Goal: Information Seeking & Learning: Stay updated

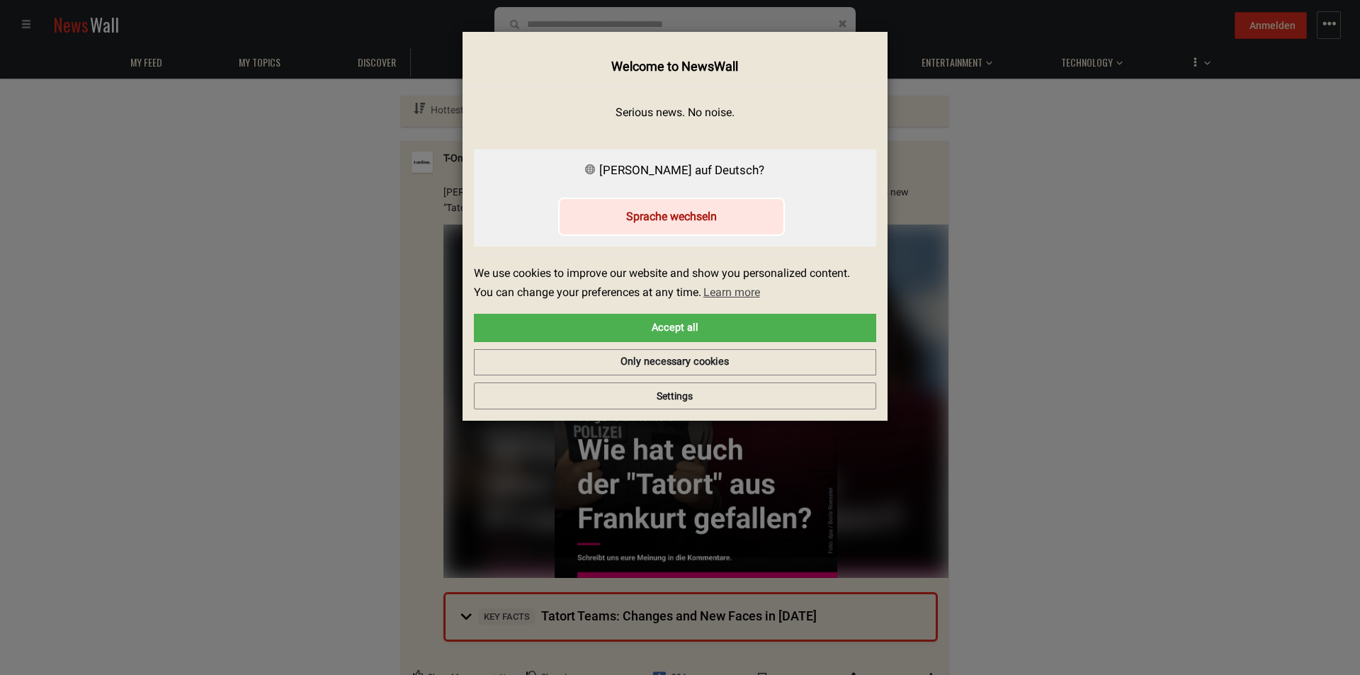
click at [658, 212] on button "Sprache wechseln" at bounding box center [671, 217] width 227 height 38
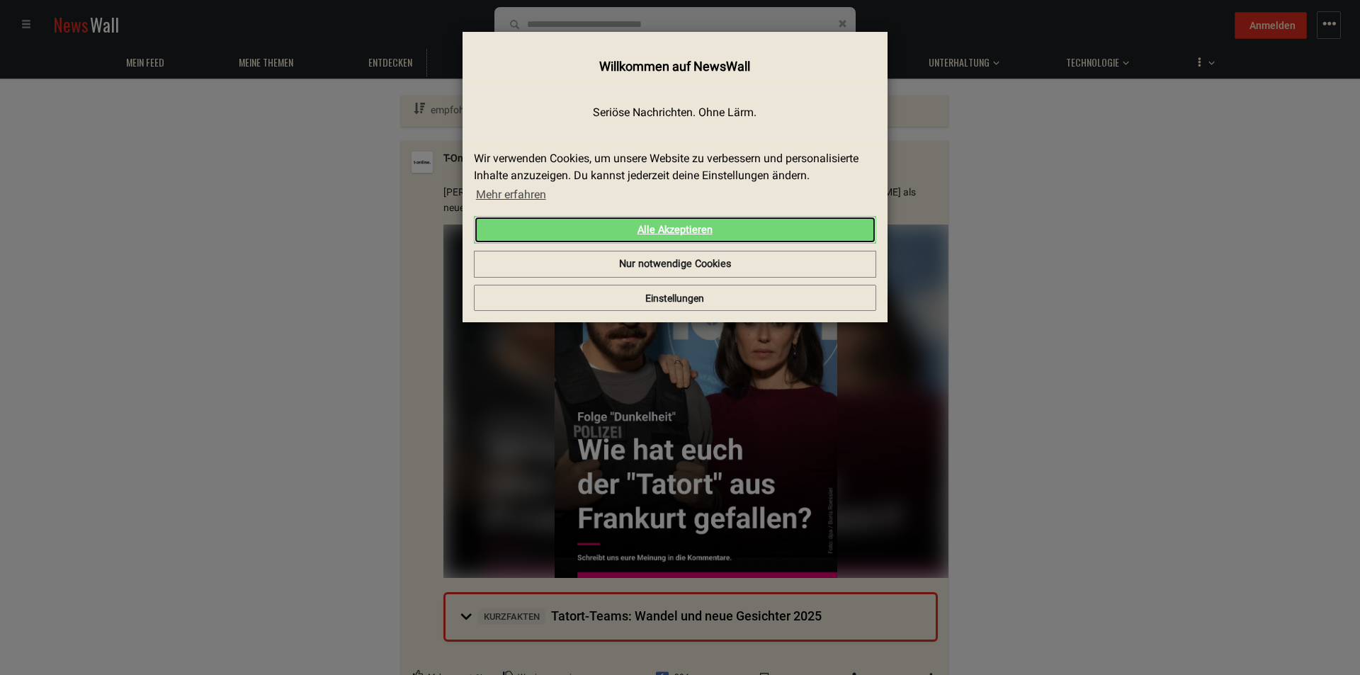
click at [683, 225] on link "Alle Akzeptieren" at bounding box center [675, 230] width 402 height 28
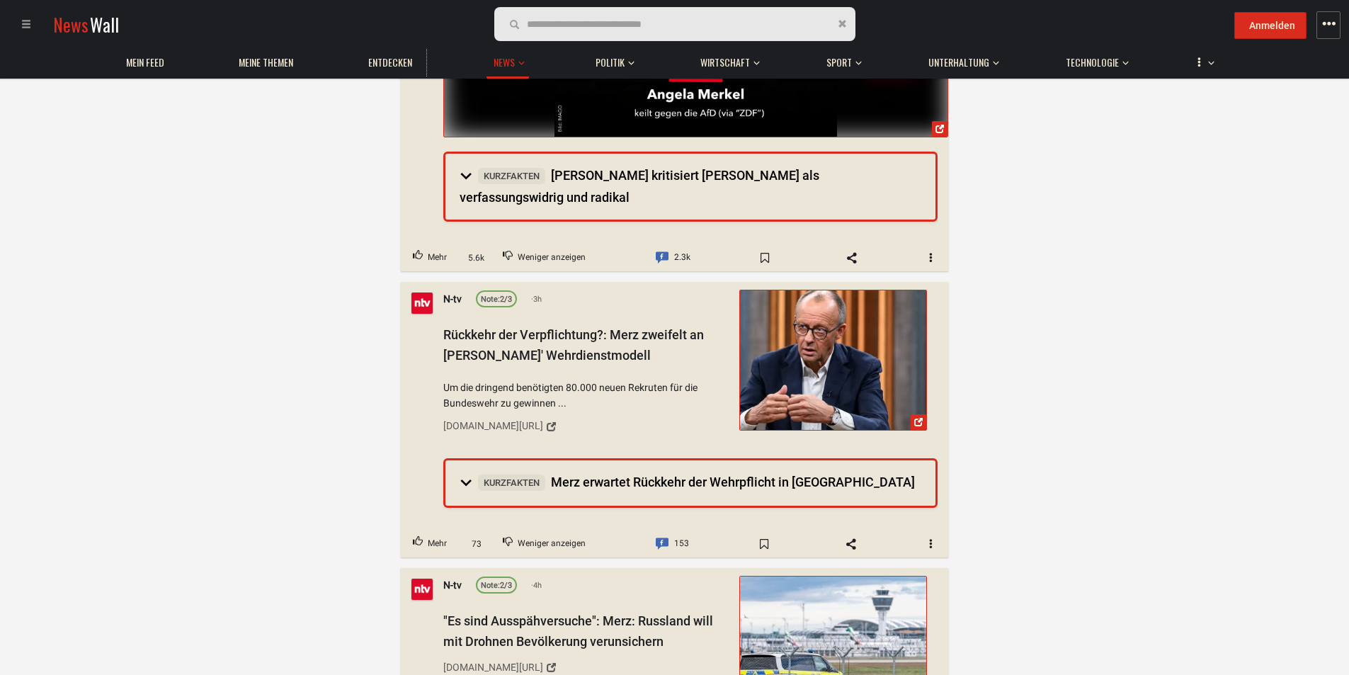
scroll to position [708, 0]
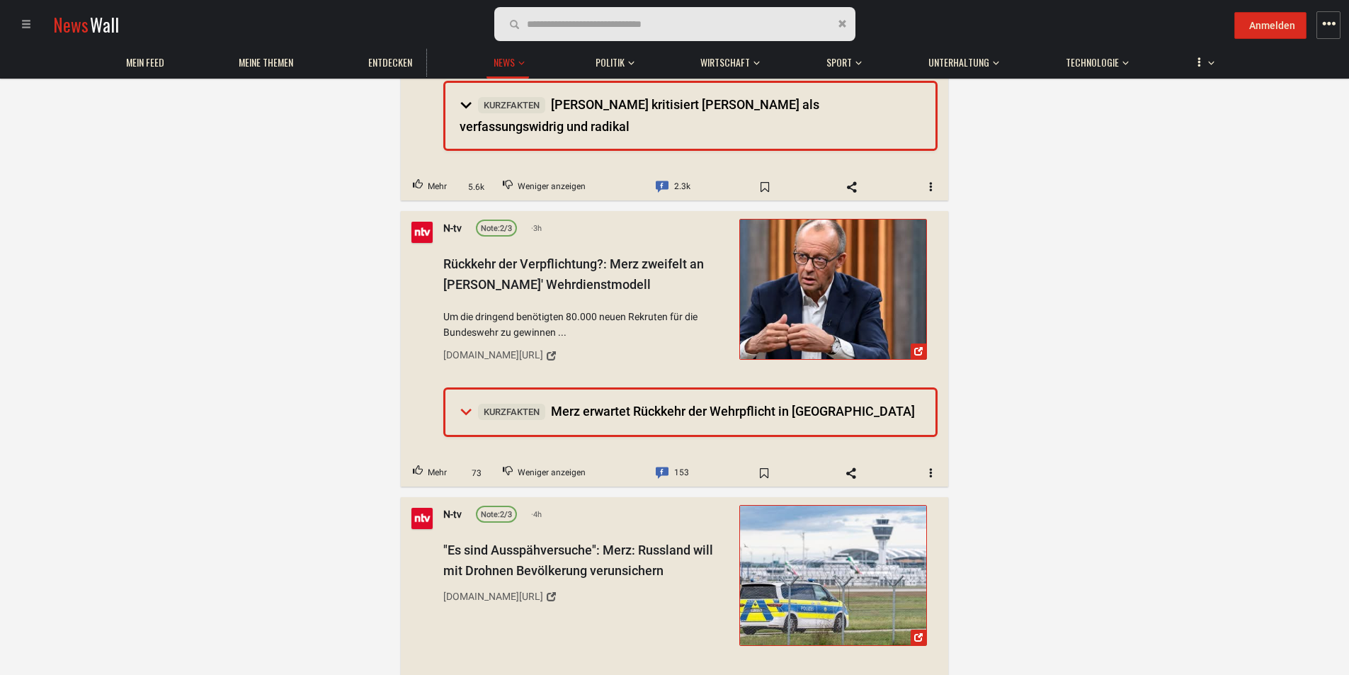
click at [470, 390] on summary "Kurzfakten Merz erwartet Rückkehr der Wehrpflicht in Deutschland" at bounding box center [690, 412] width 490 height 45
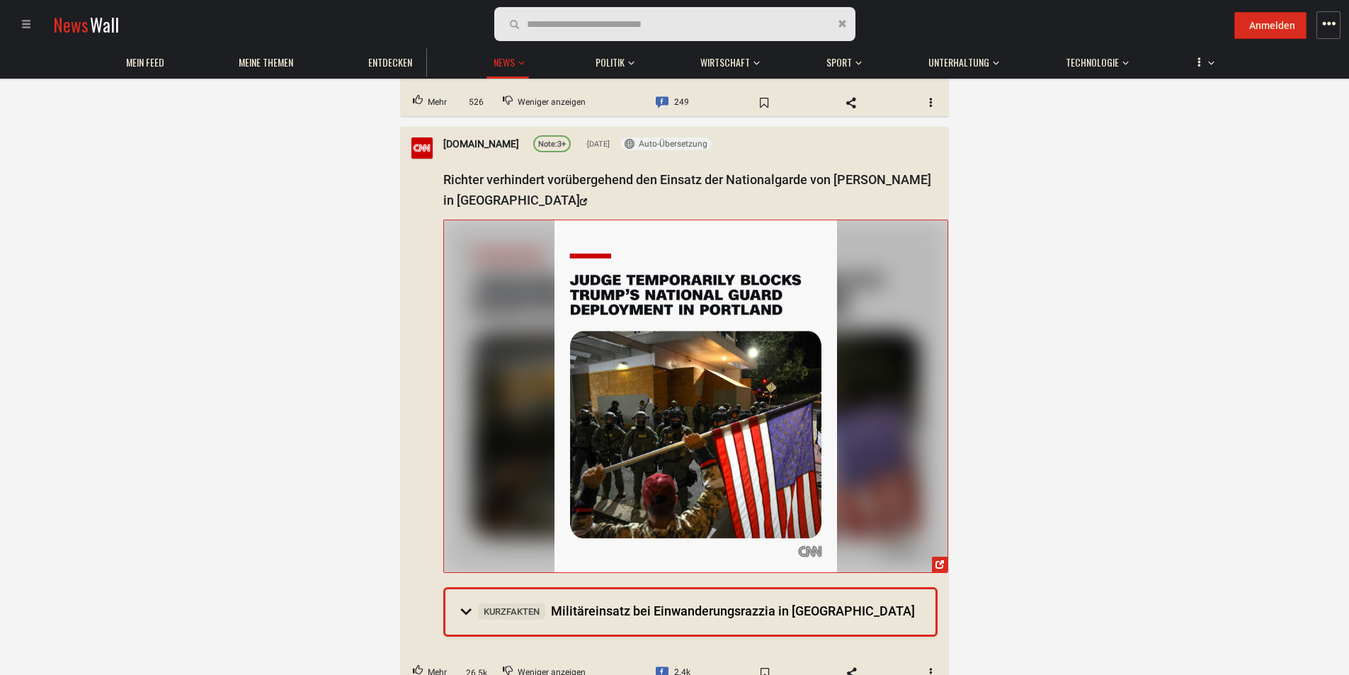
scroll to position [921, 0]
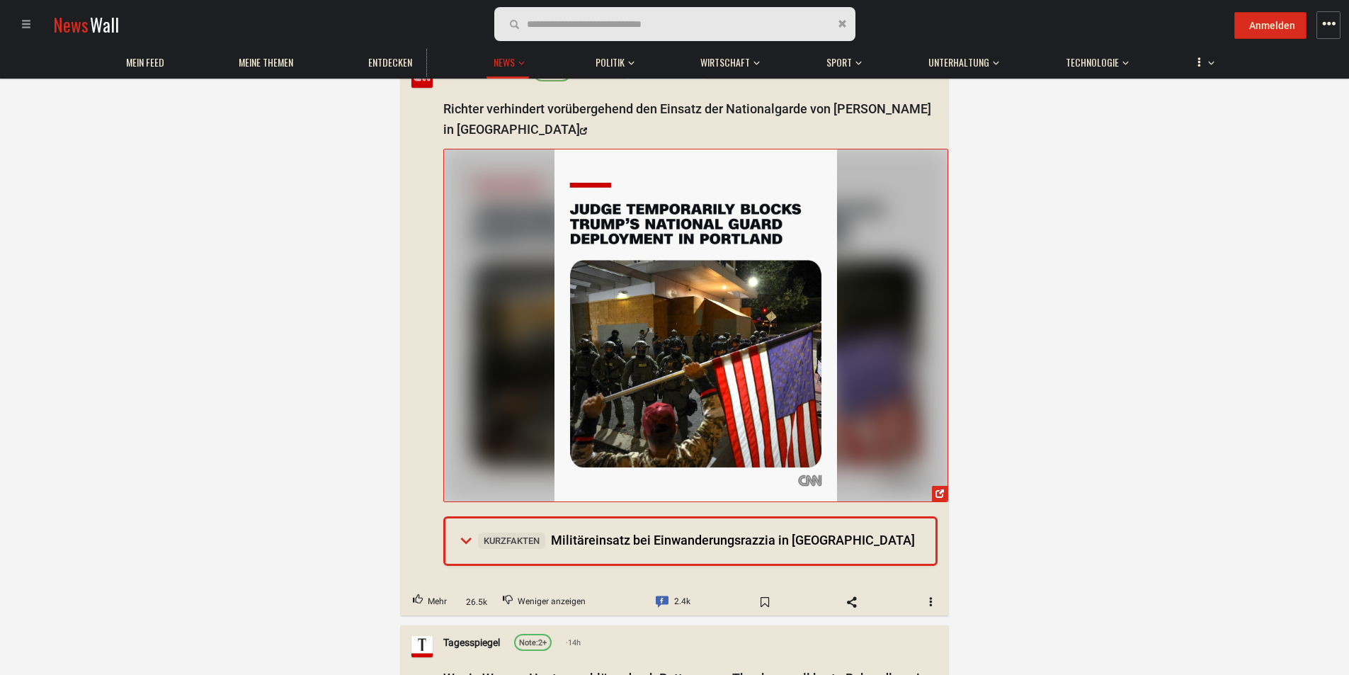
click at [466, 541] on summary "Kurzfakten Militäreinsatz bei Einwanderungsrazzia in Chicago" at bounding box center [690, 540] width 490 height 45
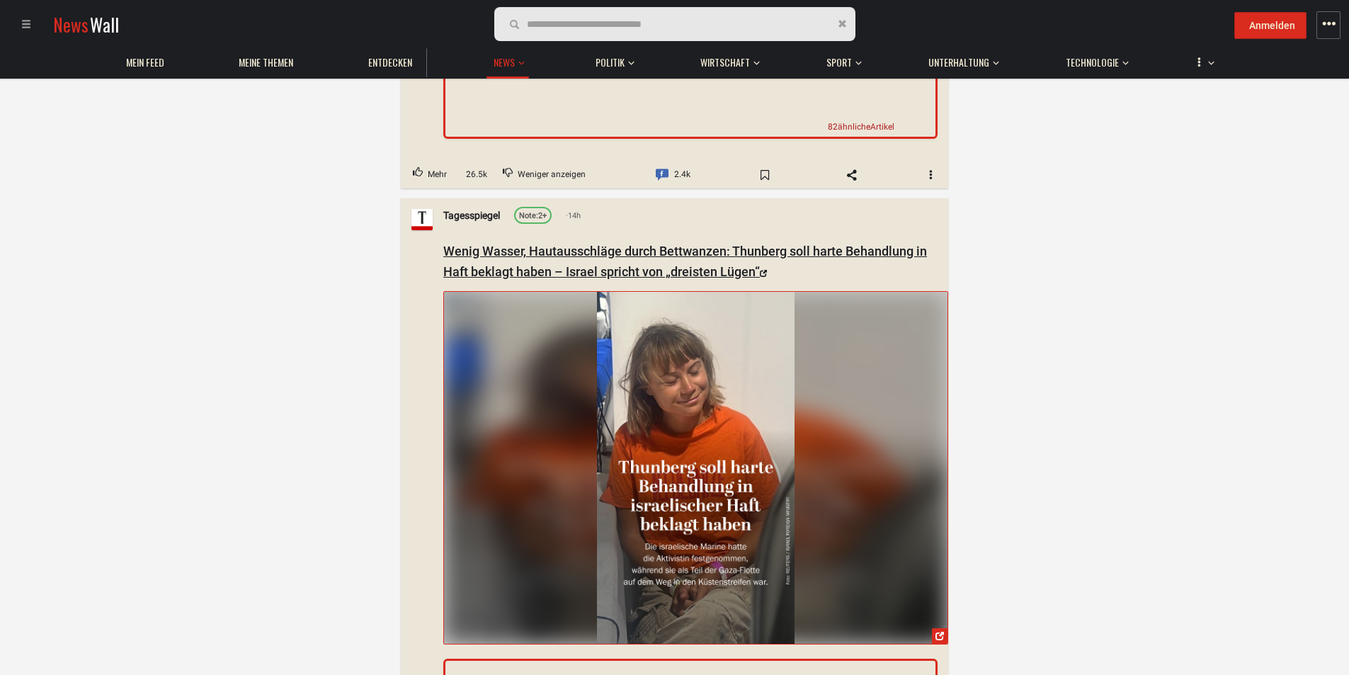
scroll to position [2054, 0]
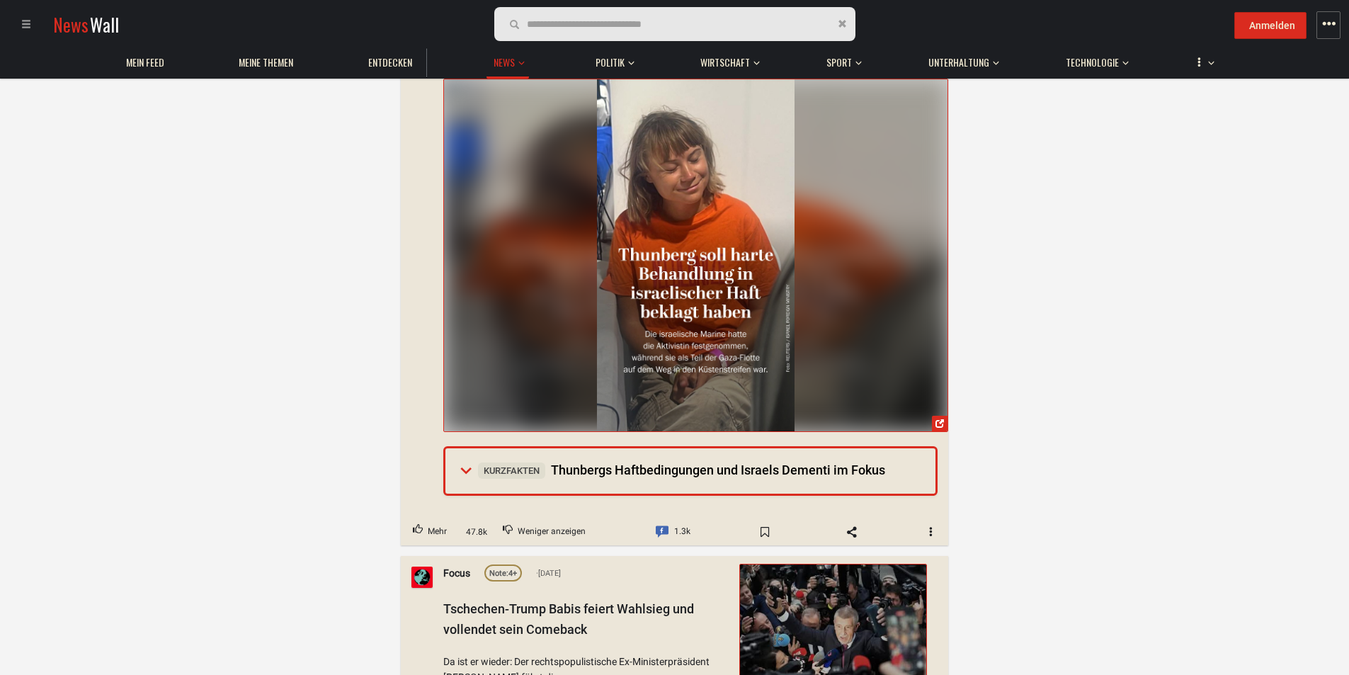
click at [469, 456] on summary "Kurzfakten Thunbergs Haftbedingungen und Israels Dementi im Fokus" at bounding box center [690, 470] width 490 height 45
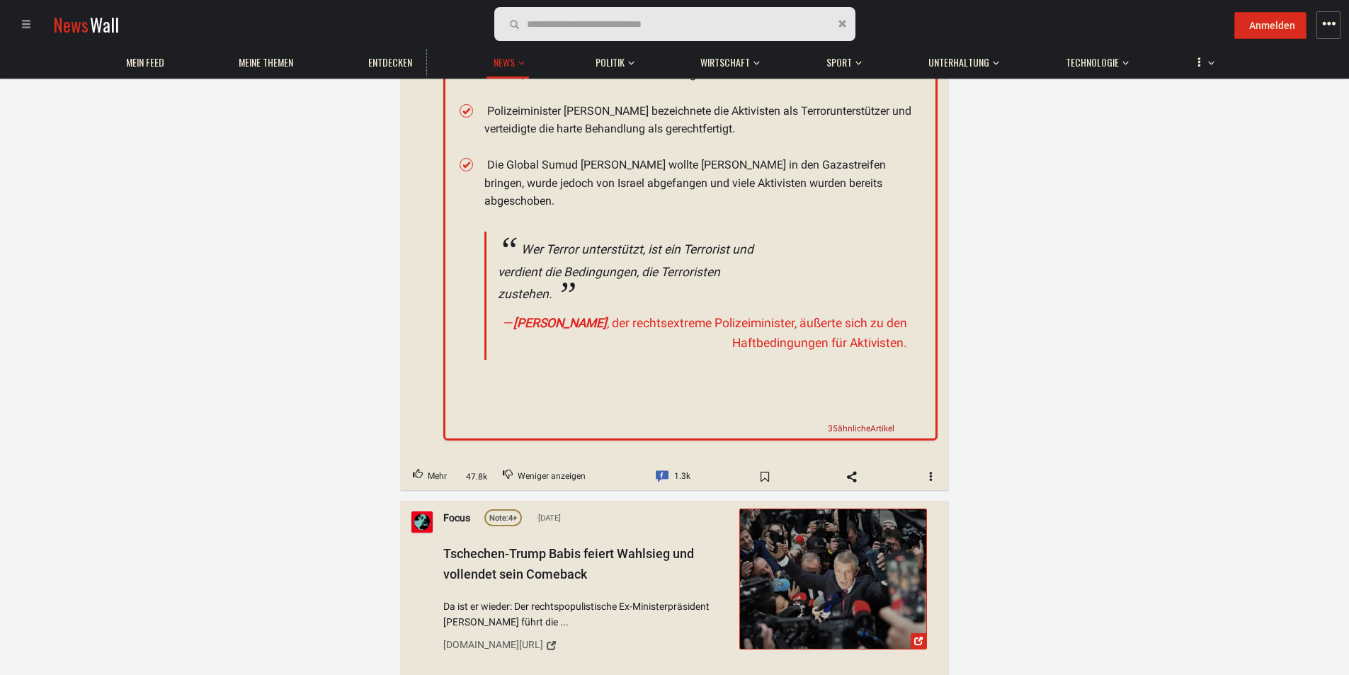
scroll to position [2762, 0]
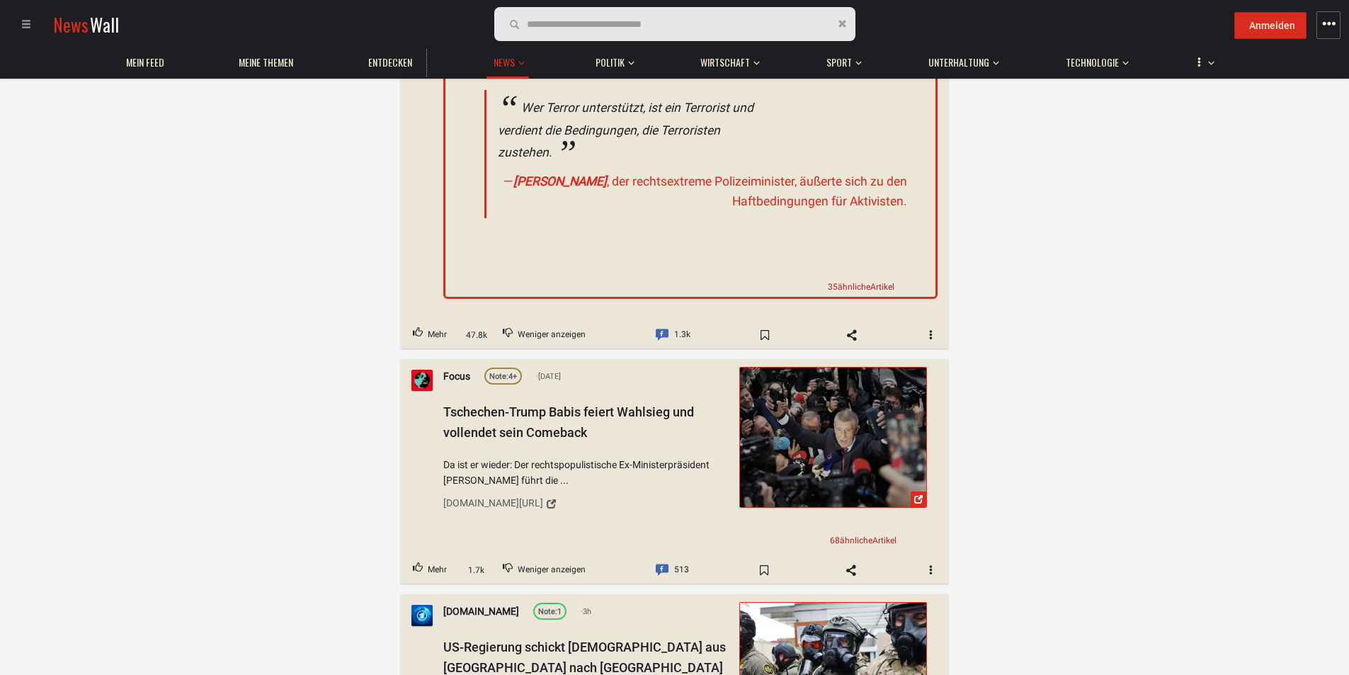
drag, startPoint x: 519, startPoint y: 372, endPoint x: 383, endPoint y: 399, distance: 138.6
click at [469, 404] on span "Tschechen-Trump Babis feiert Wahlsieg und vollendet sein Comeback" at bounding box center [568, 421] width 251 height 35
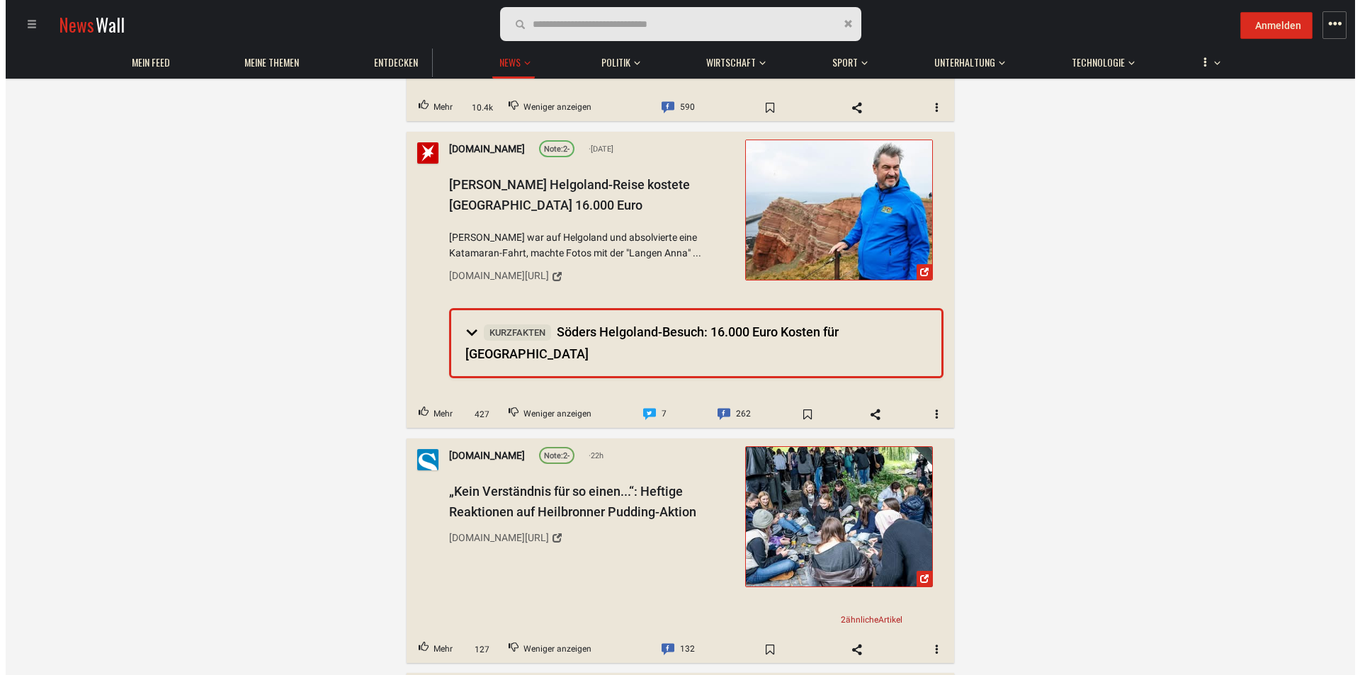
scroll to position [3683, 0]
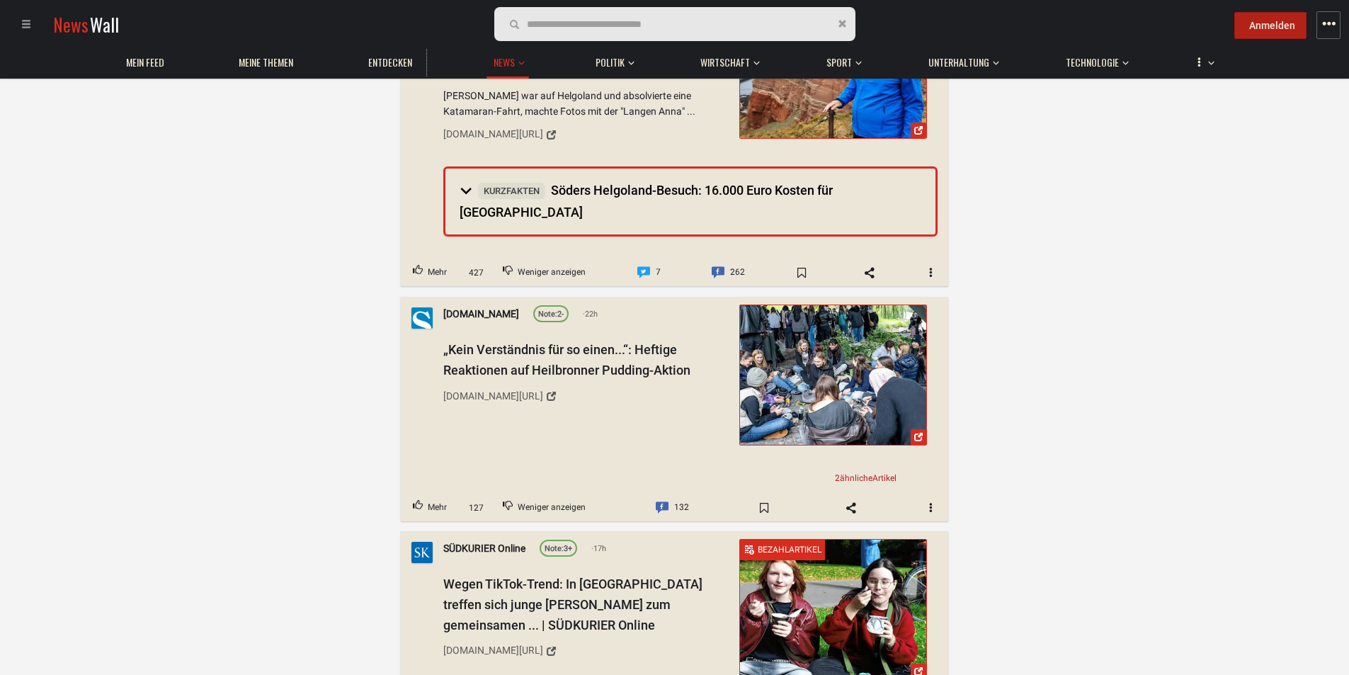
click at [1250, 25] on button "Anmelden" at bounding box center [1271, 25] width 72 height 27
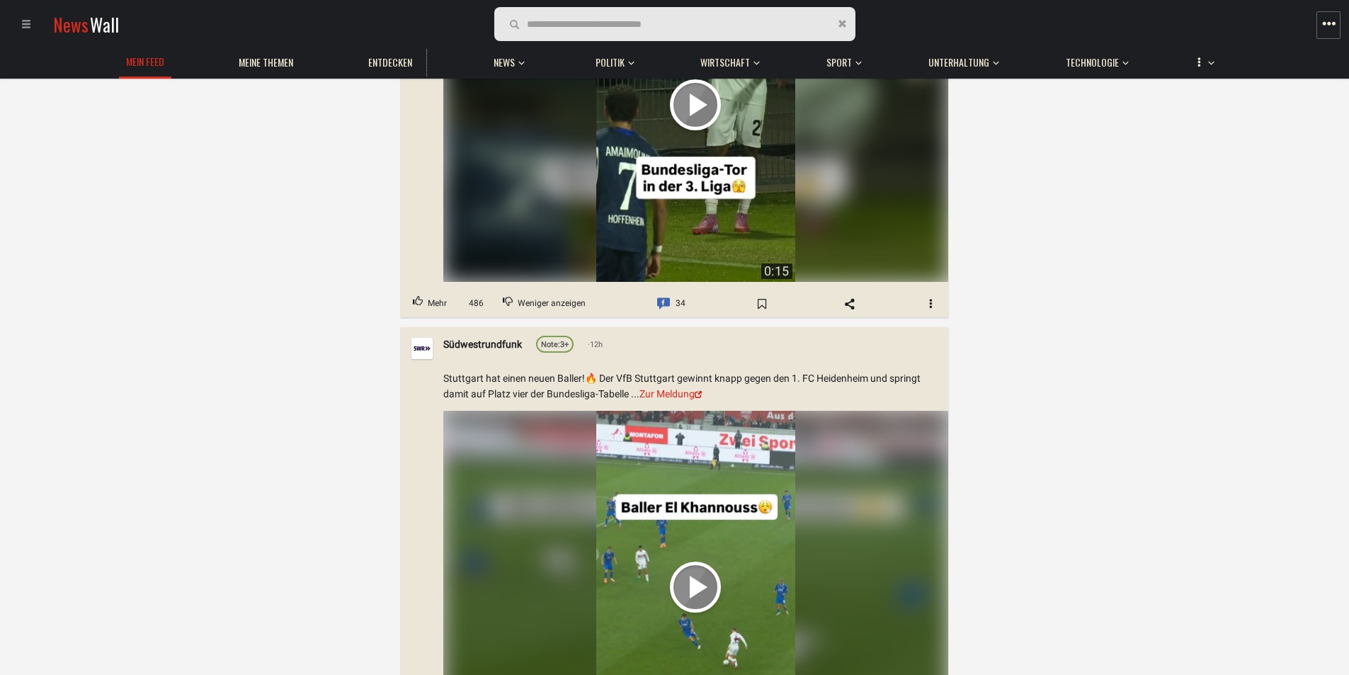
scroll to position [921, 0]
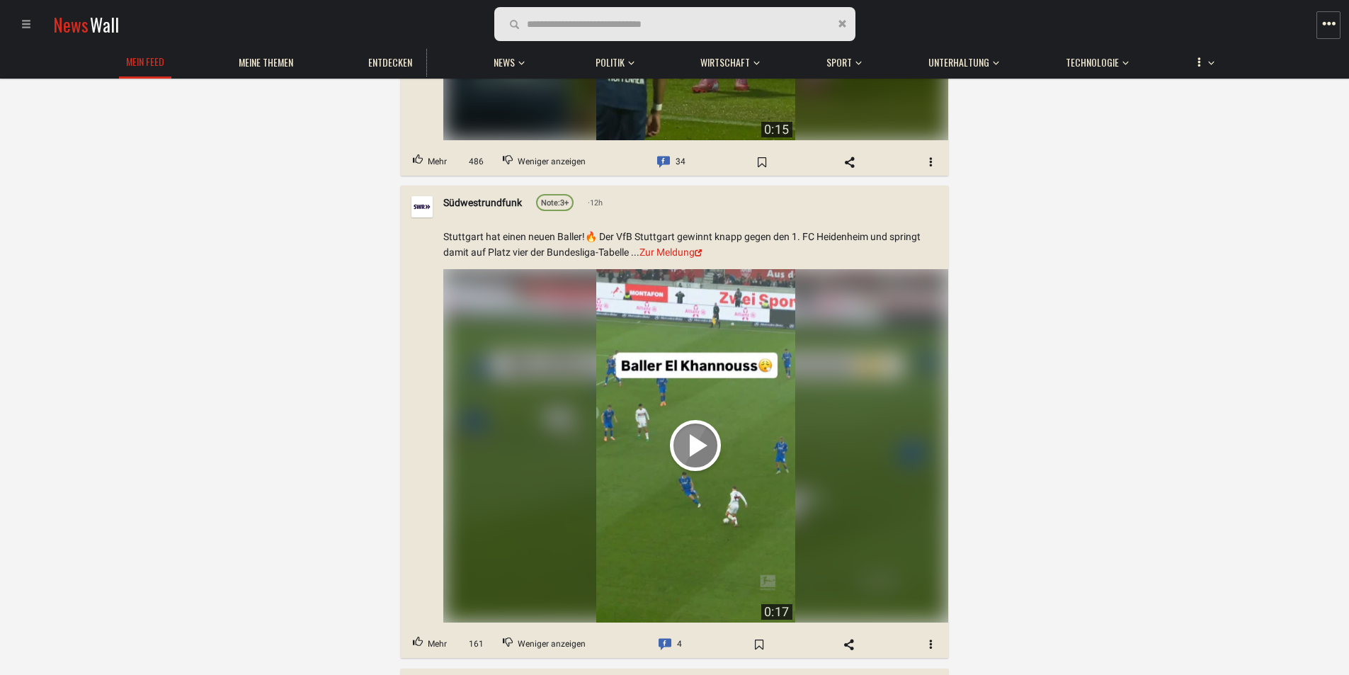
click at [698, 443] on video "Your browser does not support the video tag." at bounding box center [695, 445] width 199 height 353
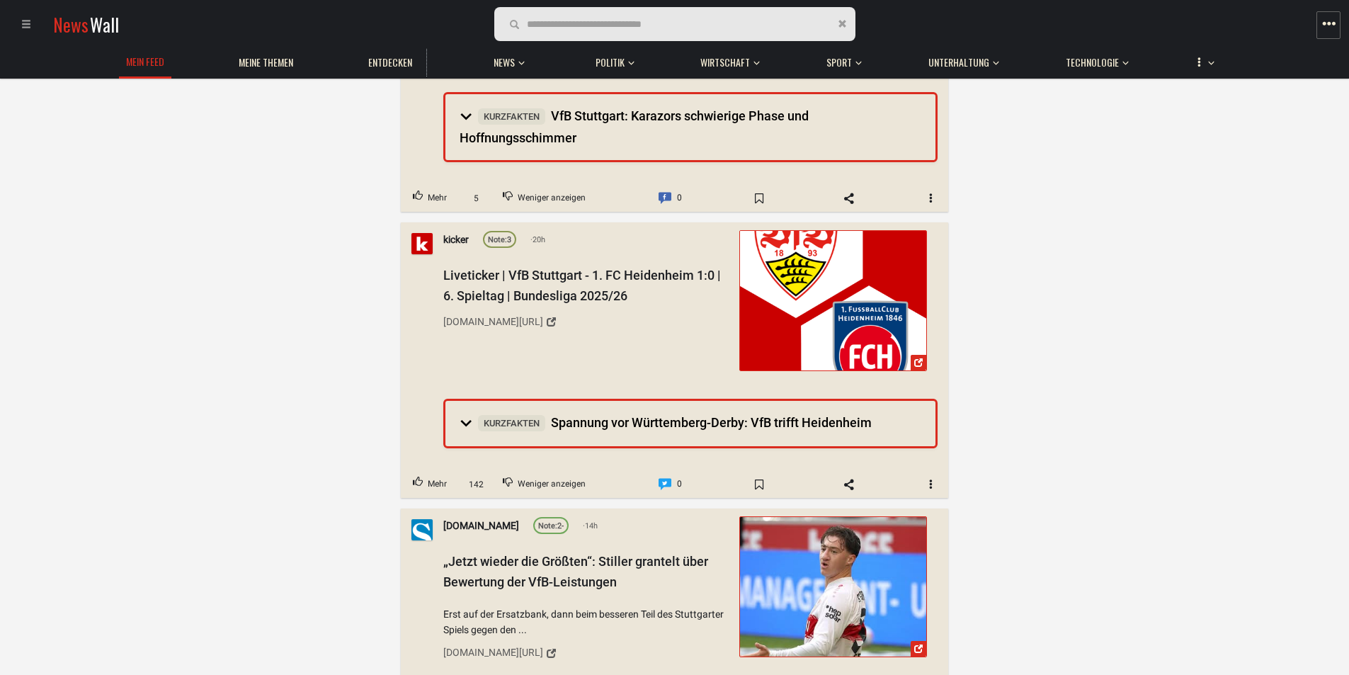
scroll to position [5737, 0]
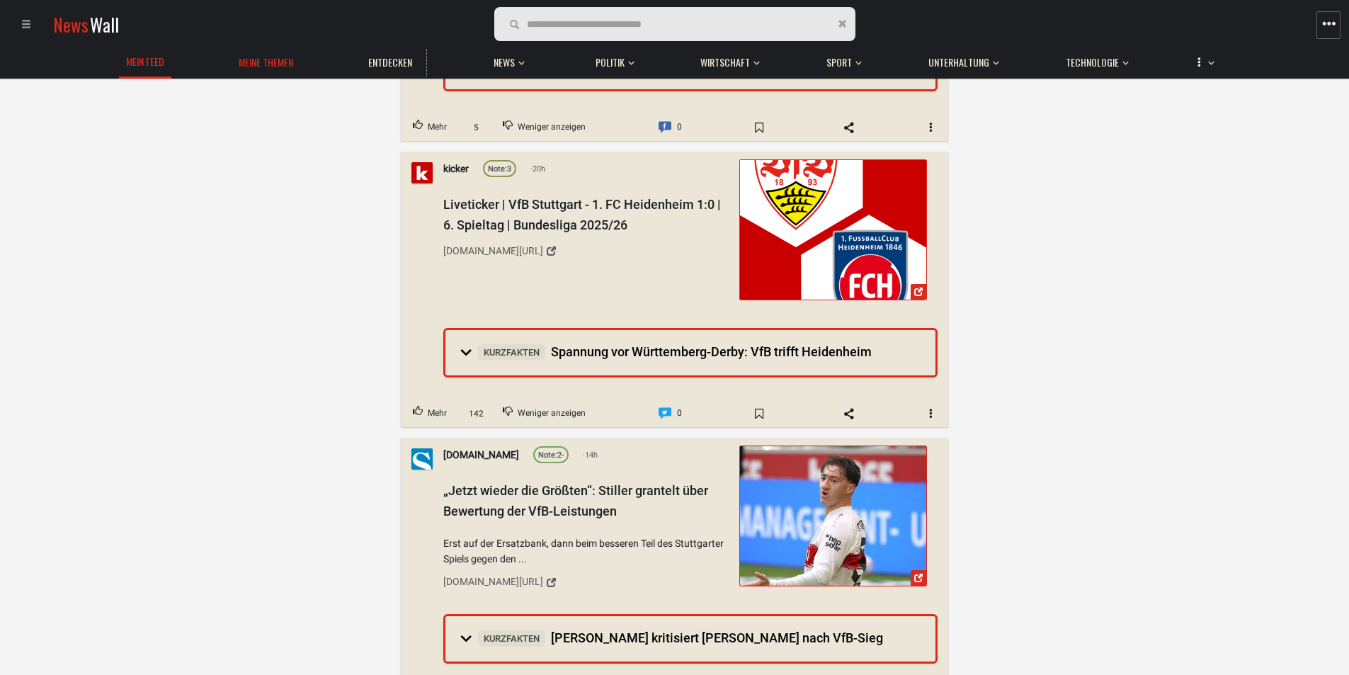
click at [256, 62] on span "Meine Themen" at bounding box center [266, 62] width 55 height 13
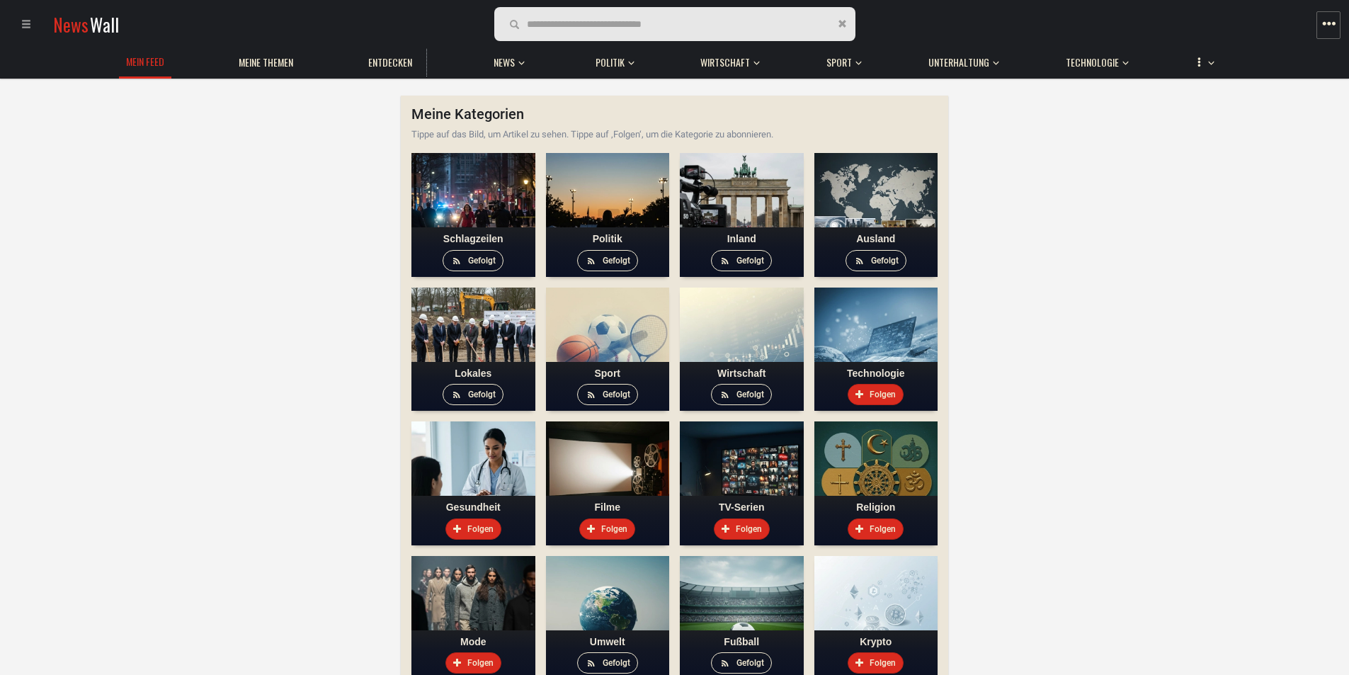
click at [1326, 25] on span "button" at bounding box center [1329, 24] width 14 height 14
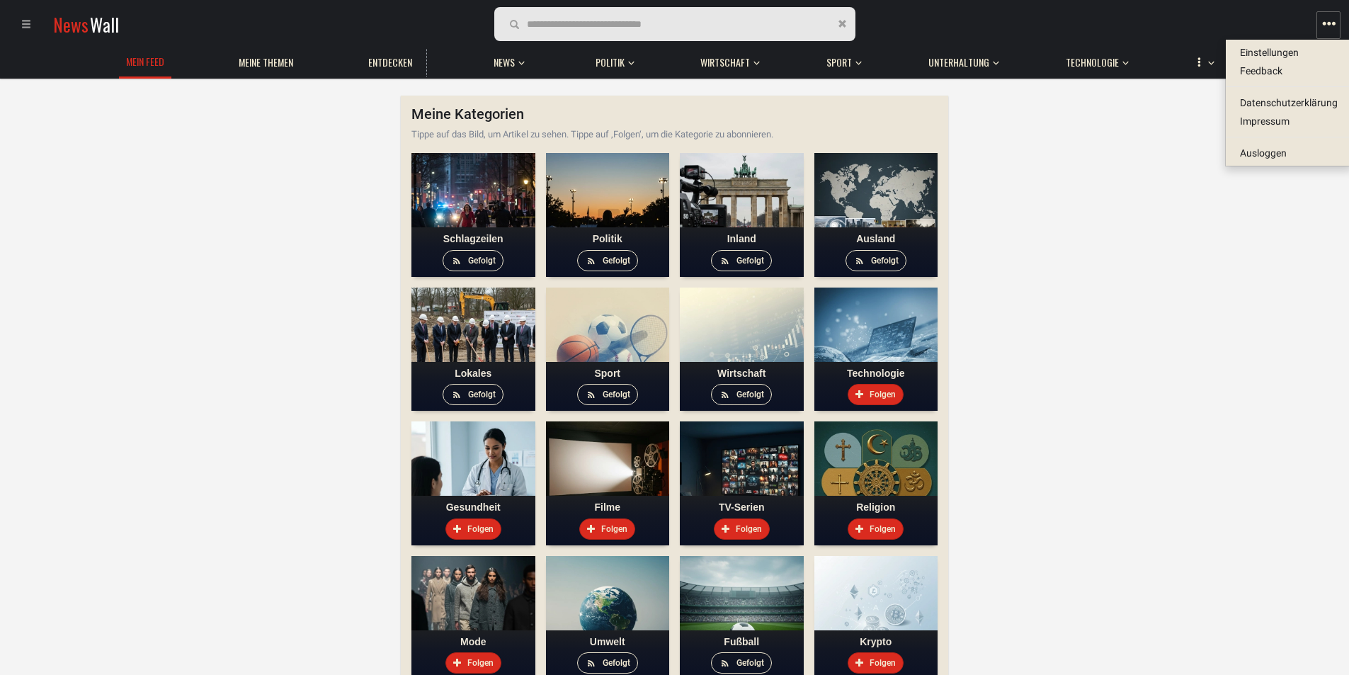
click at [1262, 49] on span "Einstellungen" at bounding box center [1289, 52] width 126 height 18
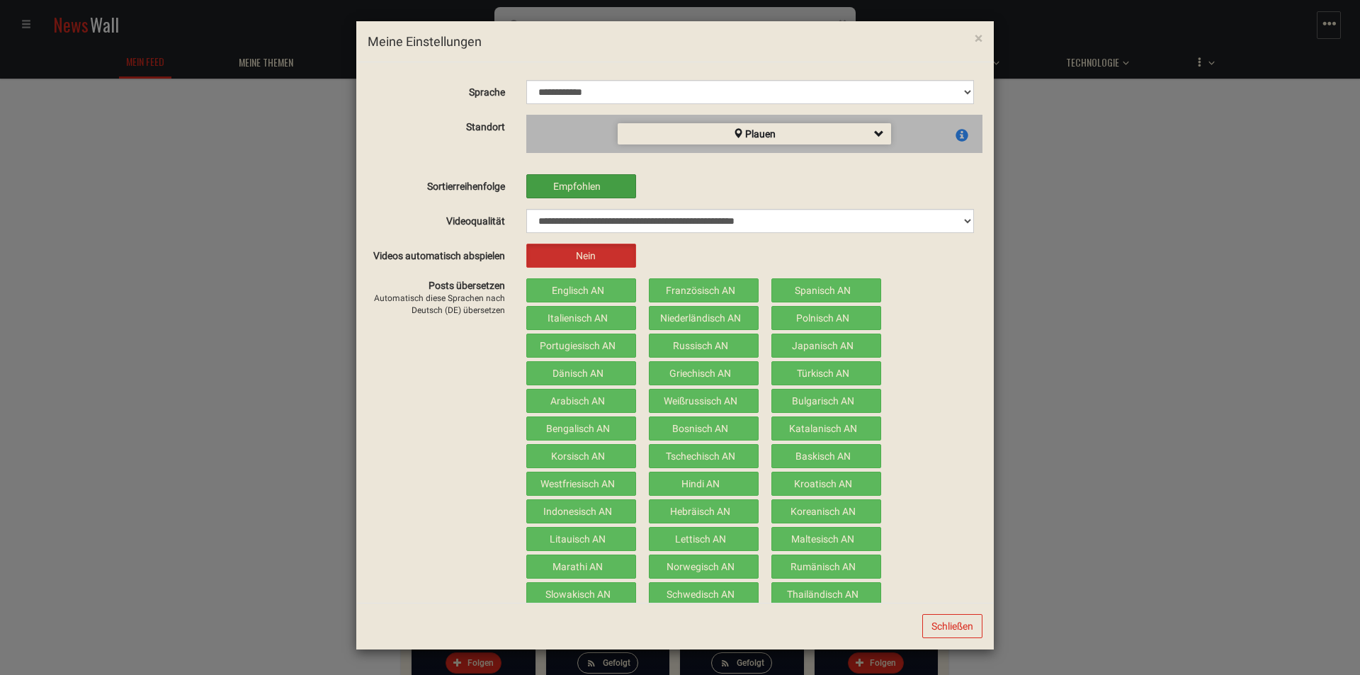
click at [548, 186] on label "Empfohlen" at bounding box center [581, 186] width 108 height 23
click at [548, 186] on label "Neu" at bounding box center [581, 186] width 108 height 23
click at [548, 186] on label "Empfohlen" at bounding box center [581, 186] width 108 height 23
click at [936, 625] on button "Schließen" at bounding box center [952, 626] width 60 height 24
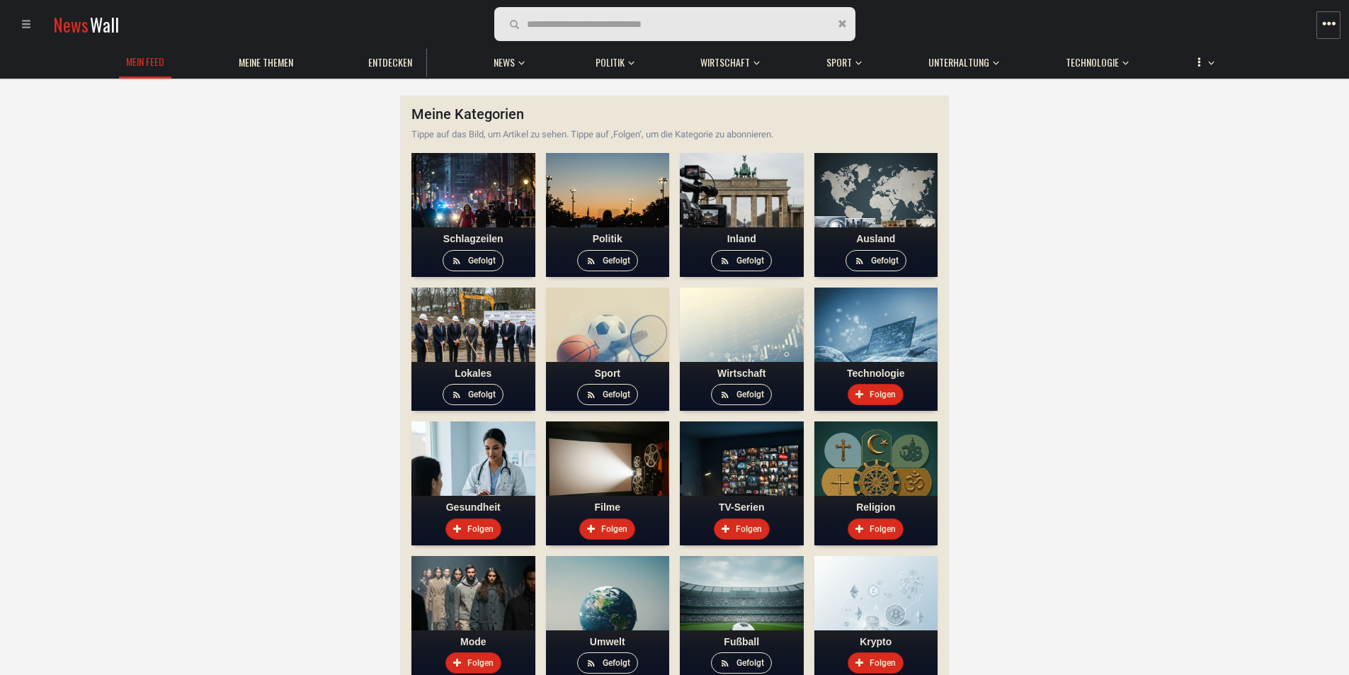
click at [28, 28] on span at bounding box center [26, 24] width 10 height 10
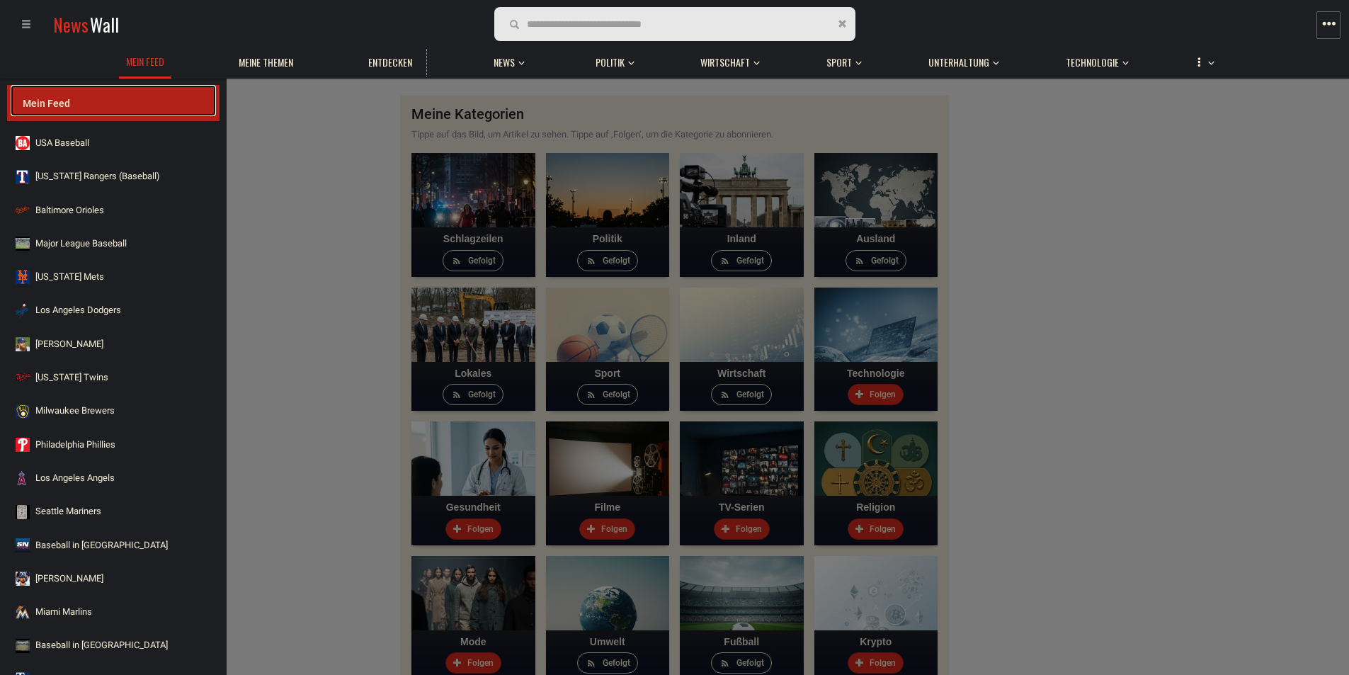
click at [56, 91] on link "Mein Feed" at bounding box center [113, 100] width 205 height 31
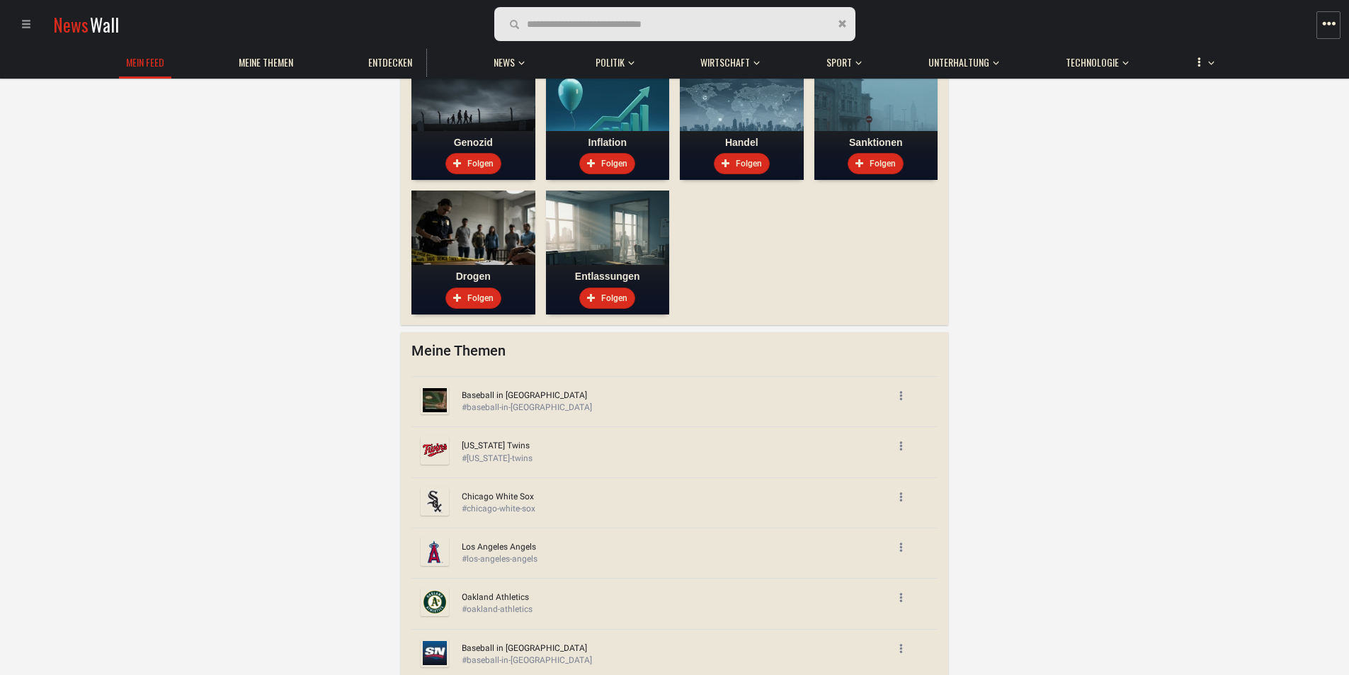
scroll to position [1983, 0]
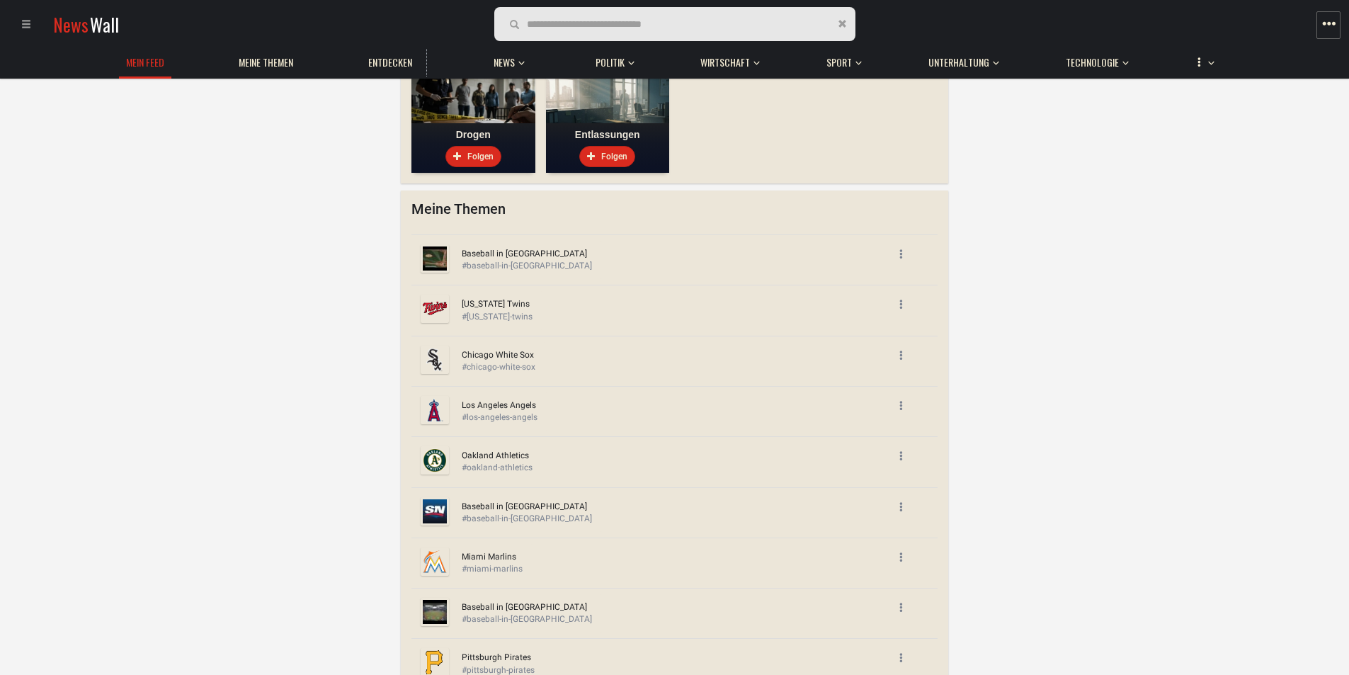
click at [906, 251] on span at bounding box center [901, 253] width 21 height 35
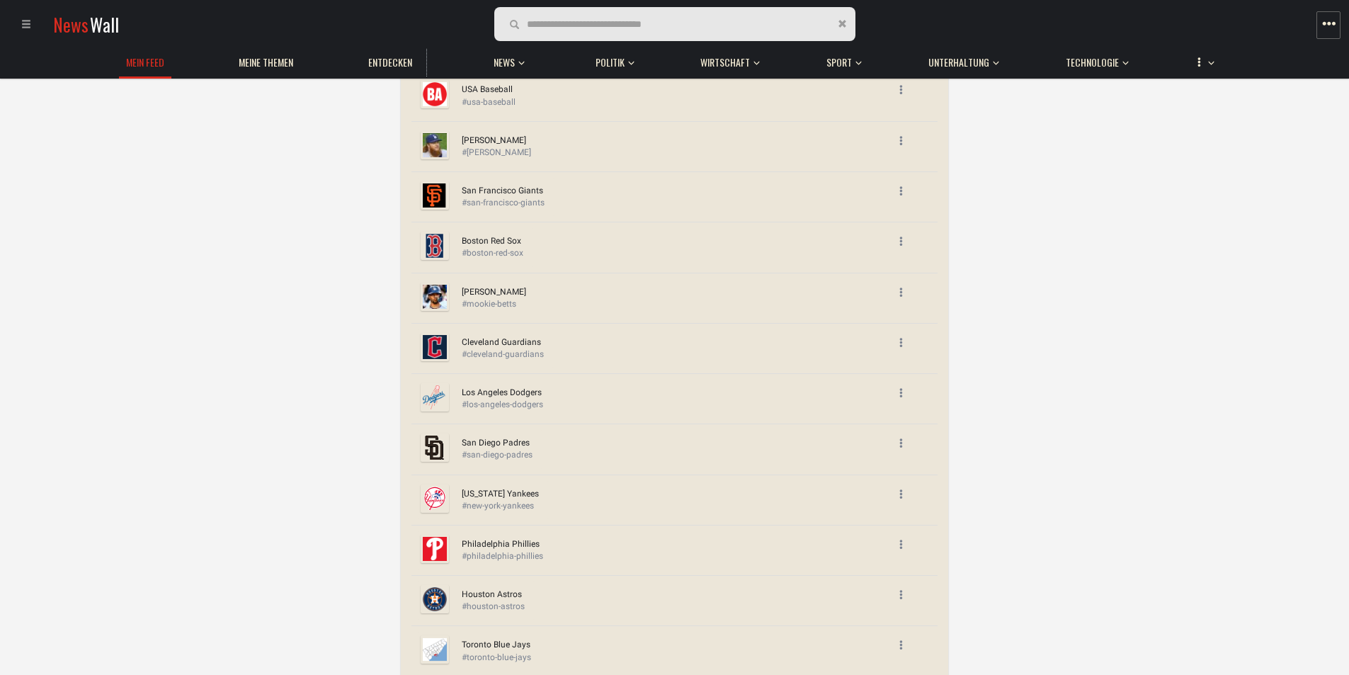
scroll to position [3404, 0]
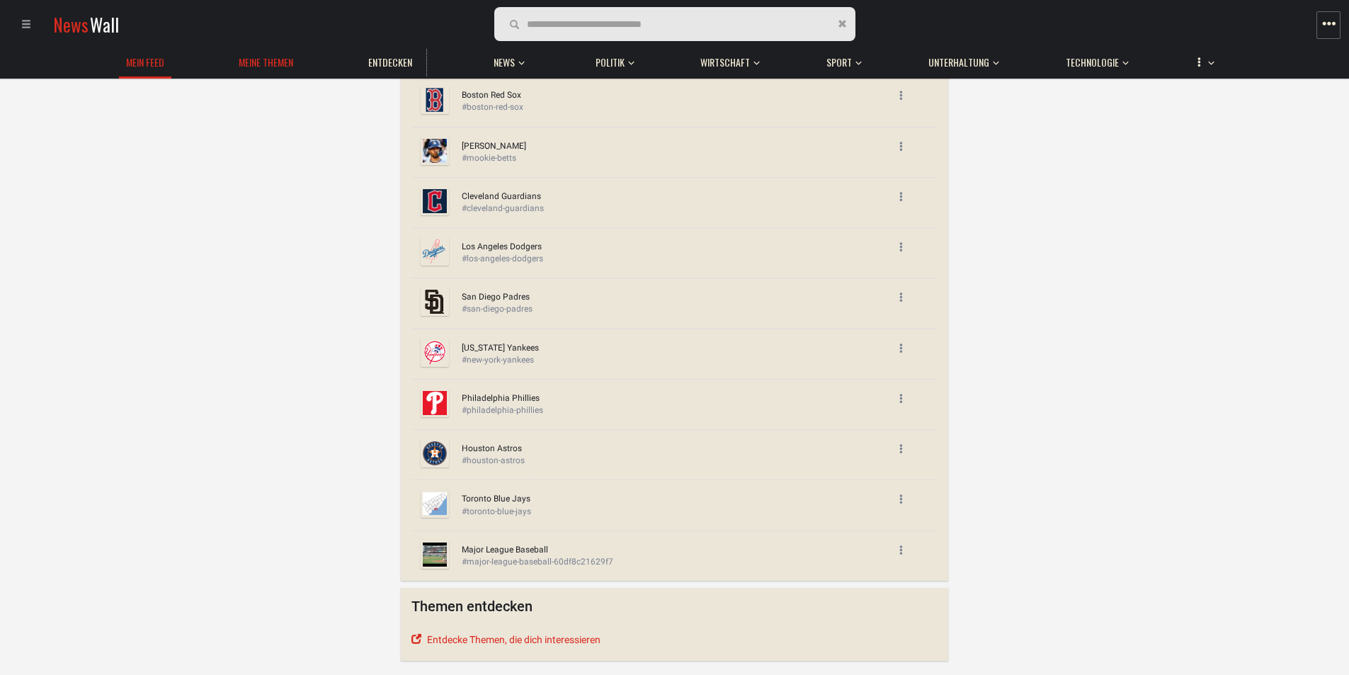
click at [251, 64] on span "Meine Themen" at bounding box center [266, 62] width 55 height 13
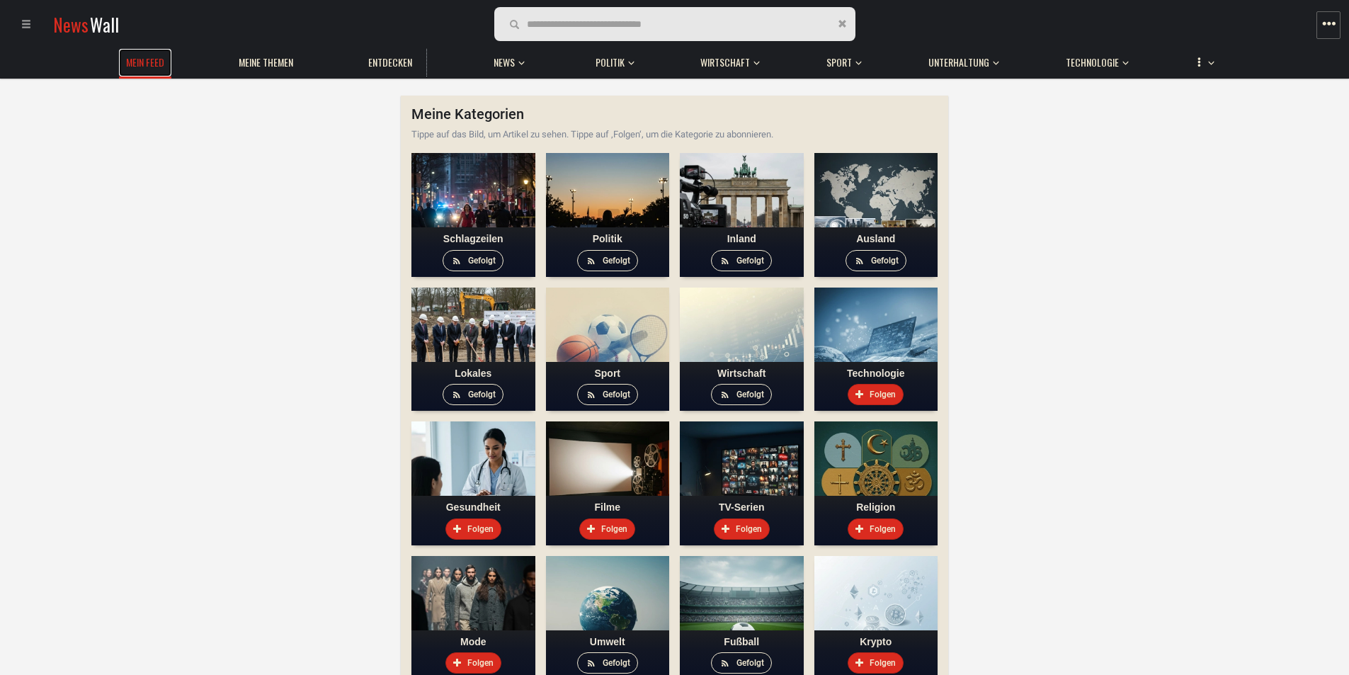
click at [142, 73] on link "Mein Feed" at bounding box center [145, 63] width 52 height 28
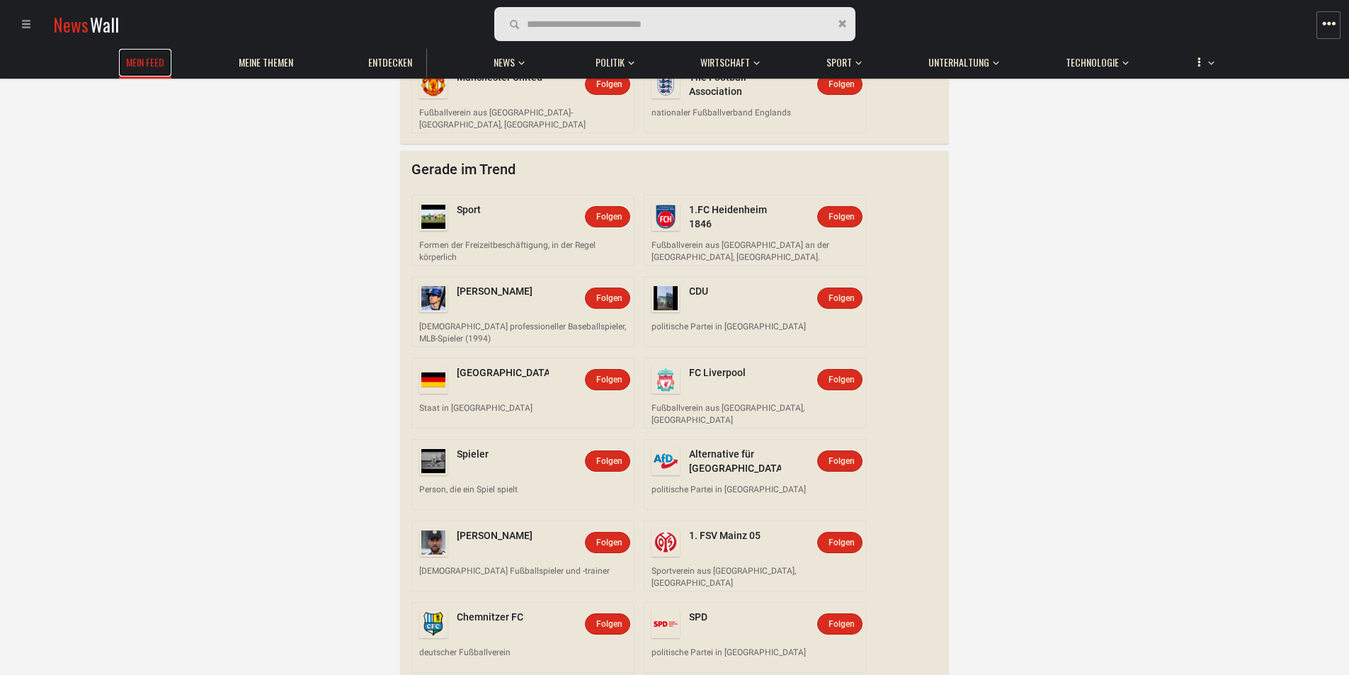
scroll to position [1269, 0]
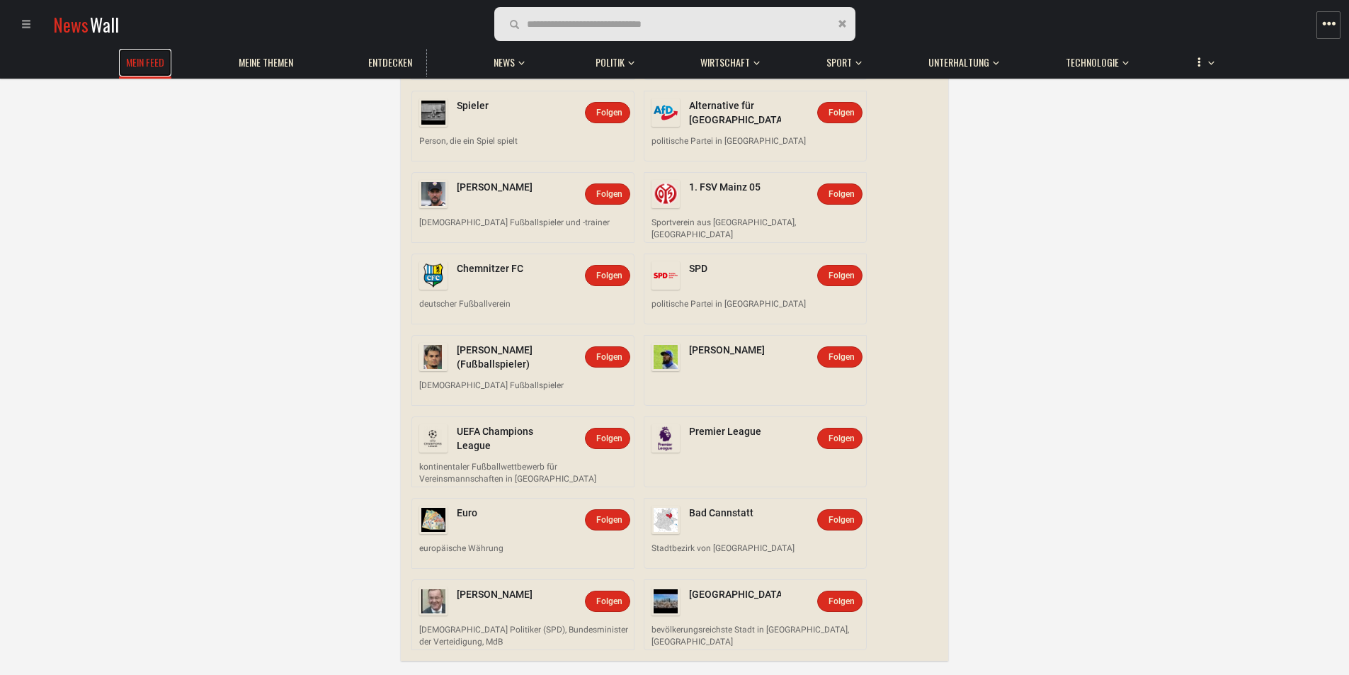
click at [150, 65] on span "Mein Feed" at bounding box center [145, 62] width 38 height 13
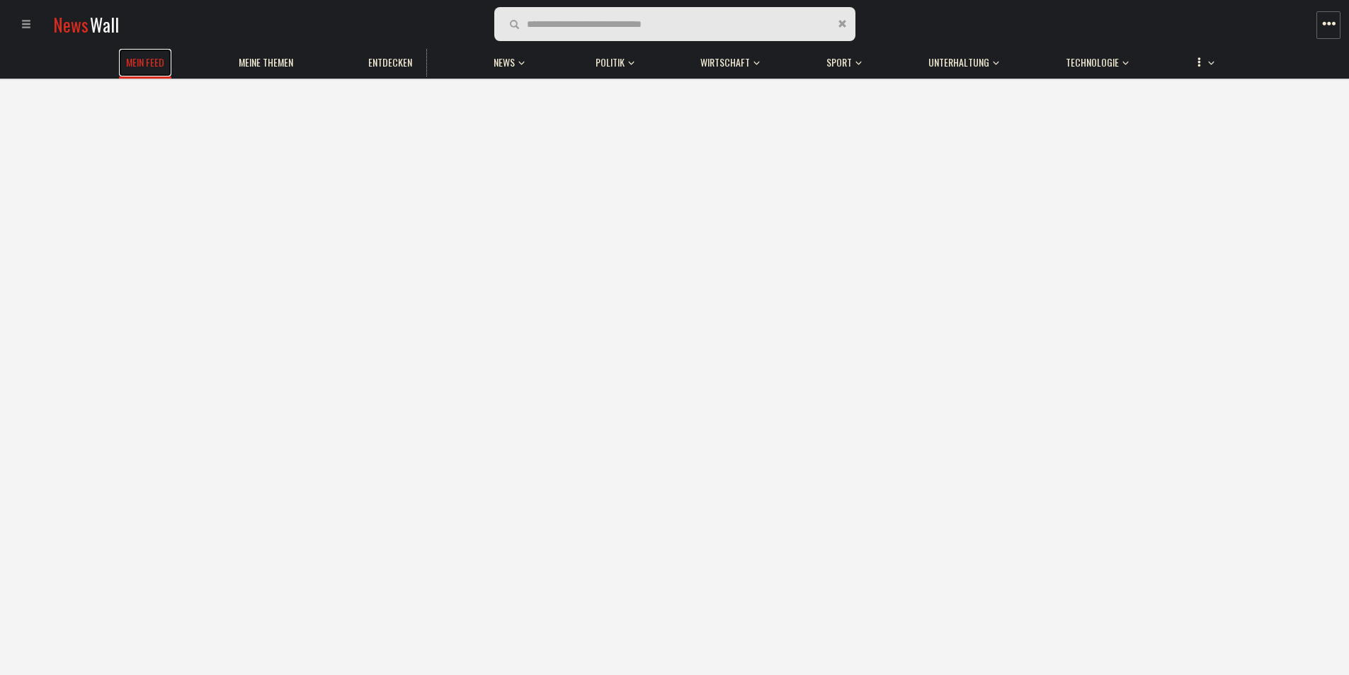
scroll to position [0, 0]
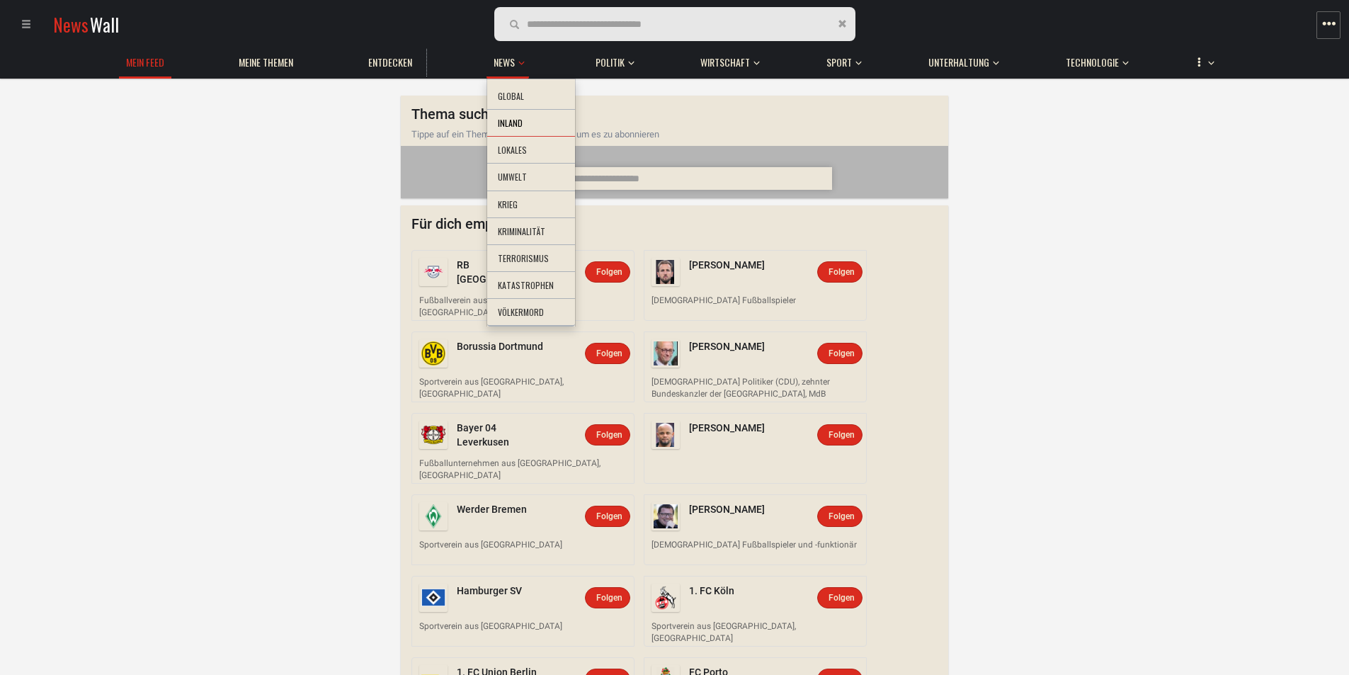
click at [518, 120] on li "Inland" at bounding box center [531, 124] width 88 height 28
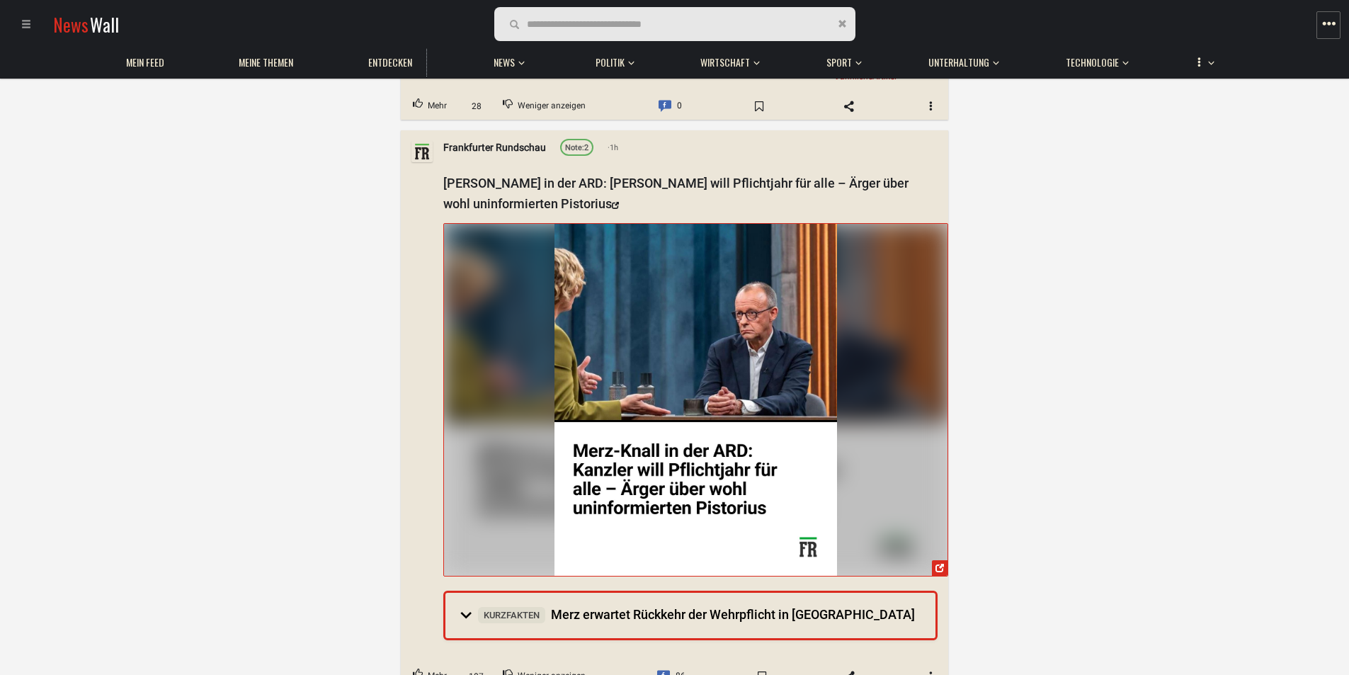
scroll to position [708, 0]
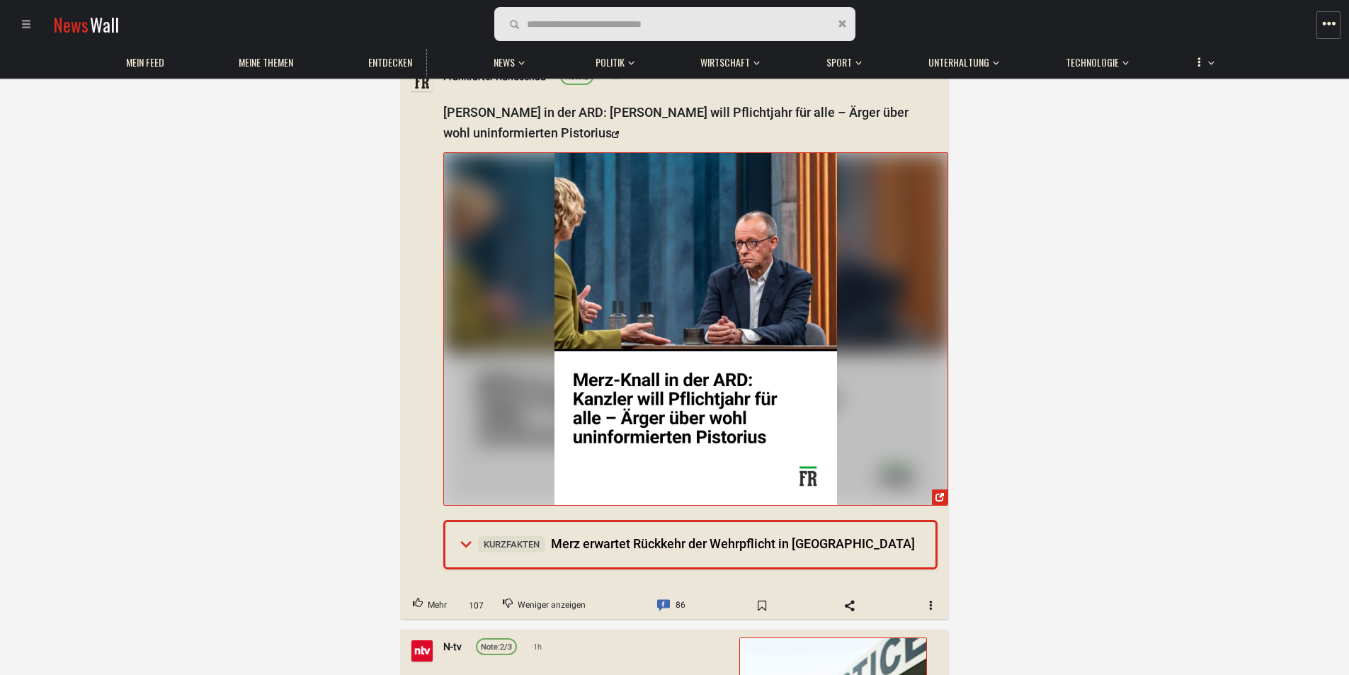
click at [462, 543] on summary "Kurzfakten Merz erwartet Rückkehr der Wehrpflicht in Deutschland" at bounding box center [690, 544] width 490 height 45
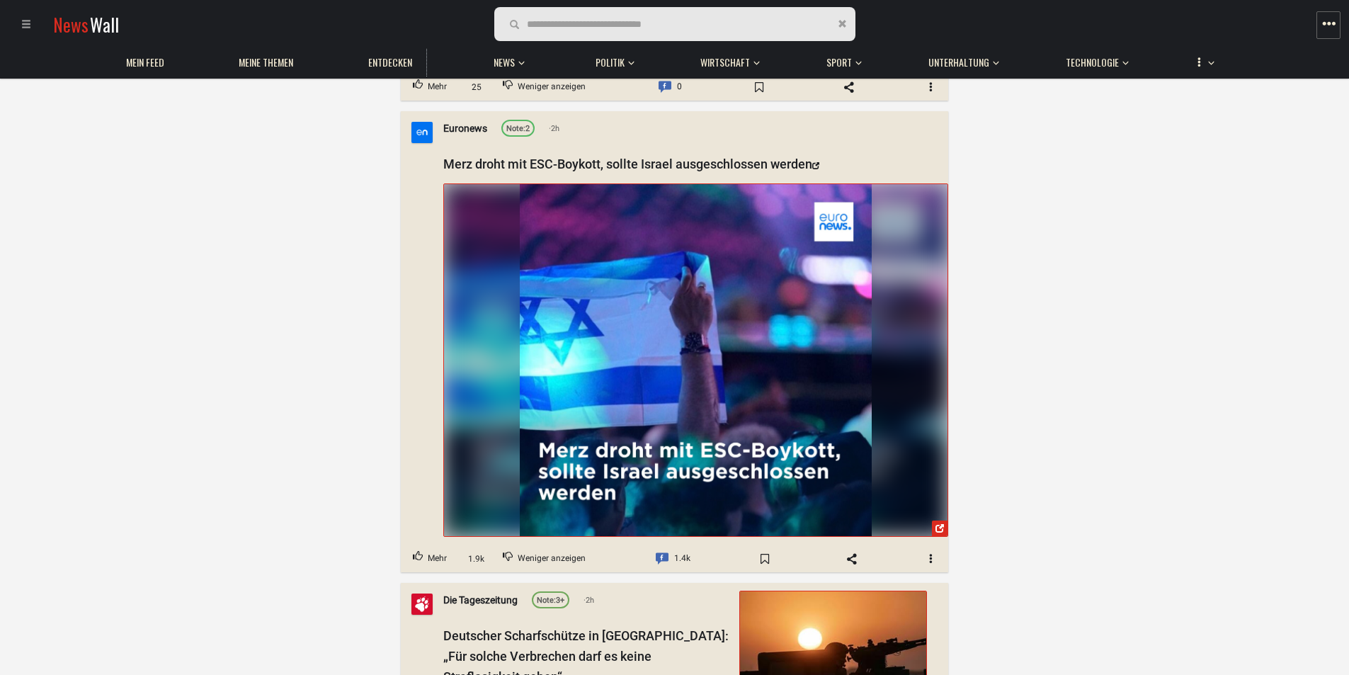
scroll to position [3834, 0]
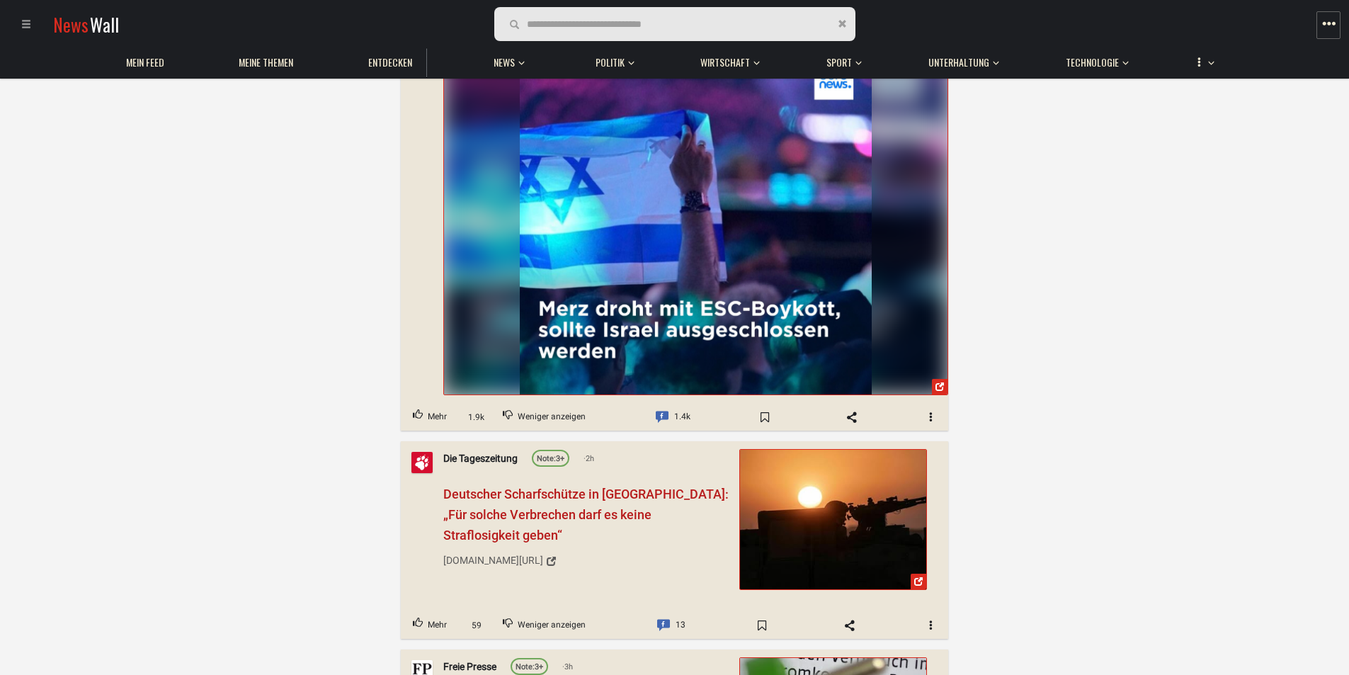
click at [541, 494] on span "Deutscher Scharfschütze in Gaza: „Für solche Verbrechen darf es keine Straflosi…" at bounding box center [585, 515] width 285 height 56
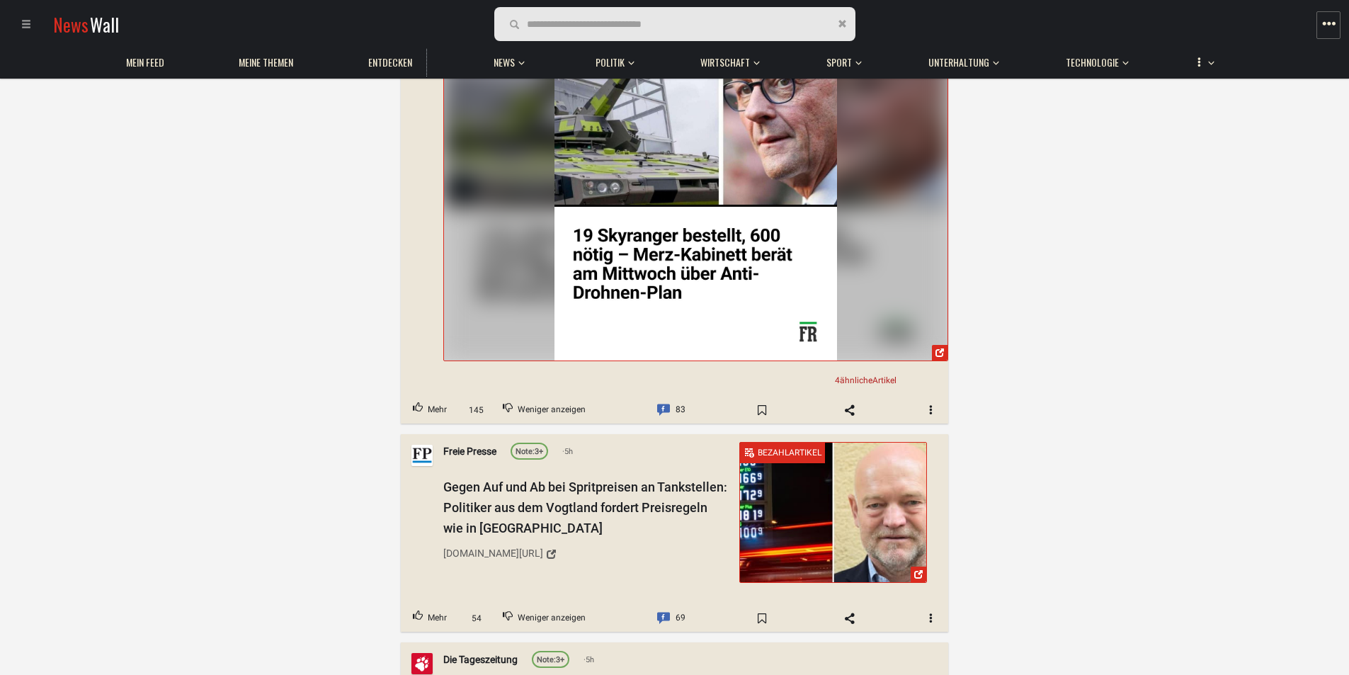
scroll to position [7021, 0]
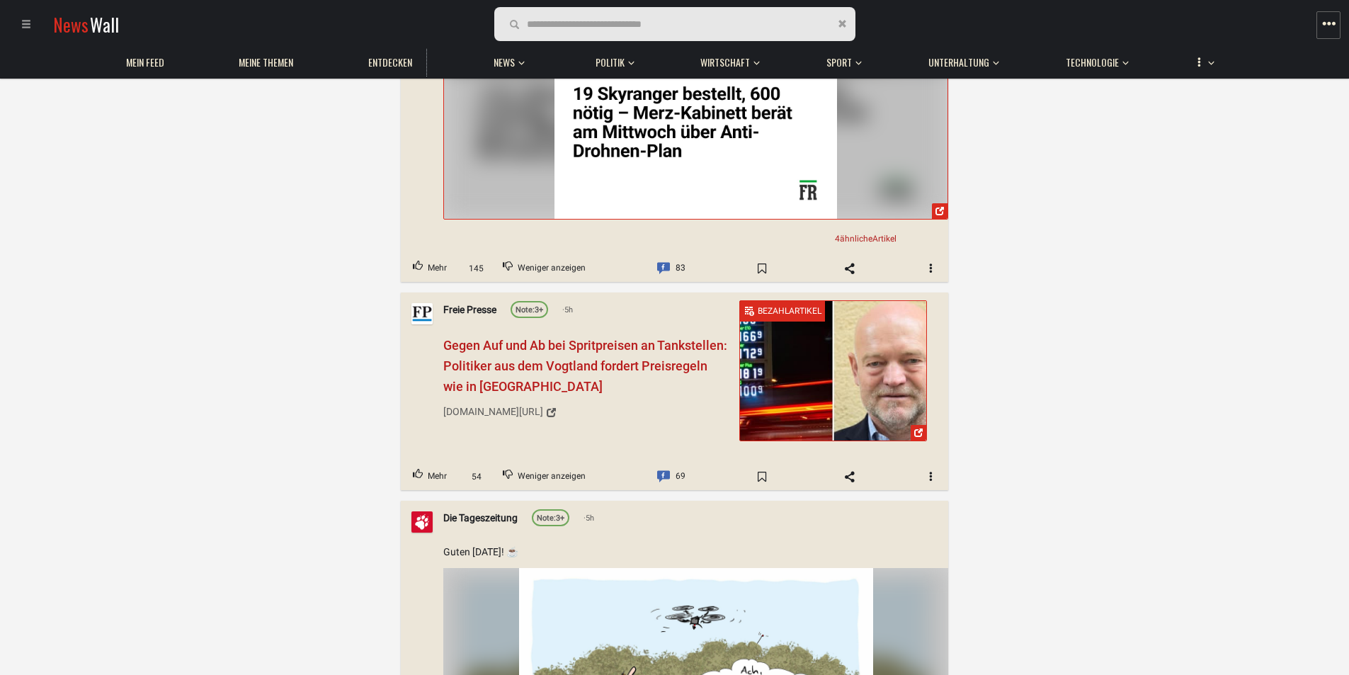
click at [465, 338] on span "Gegen Auf und Ab bei Spritpreisen an Tankstellen: Politiker aus dem Vogtland fo…" at bounding box center [585, 366] width 284 height 56
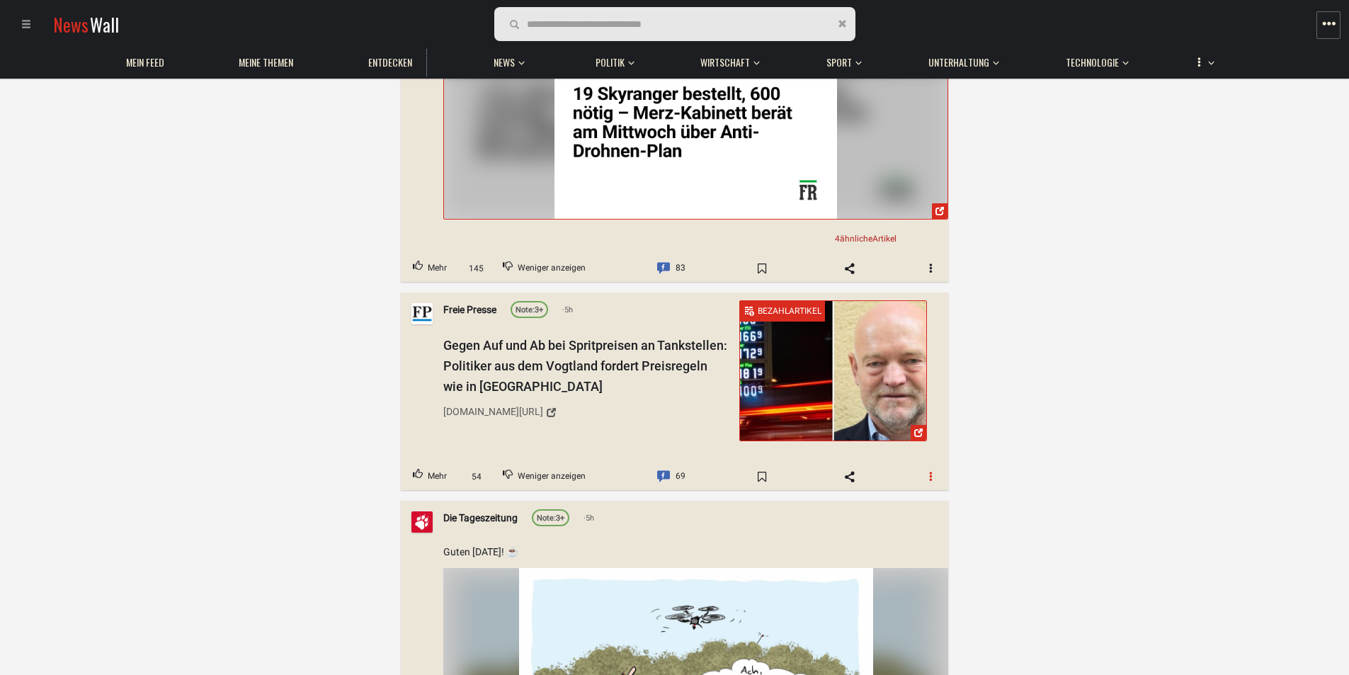
click at [927, 471] on span "button" at bounding box center [931, 476] width 10 height 10
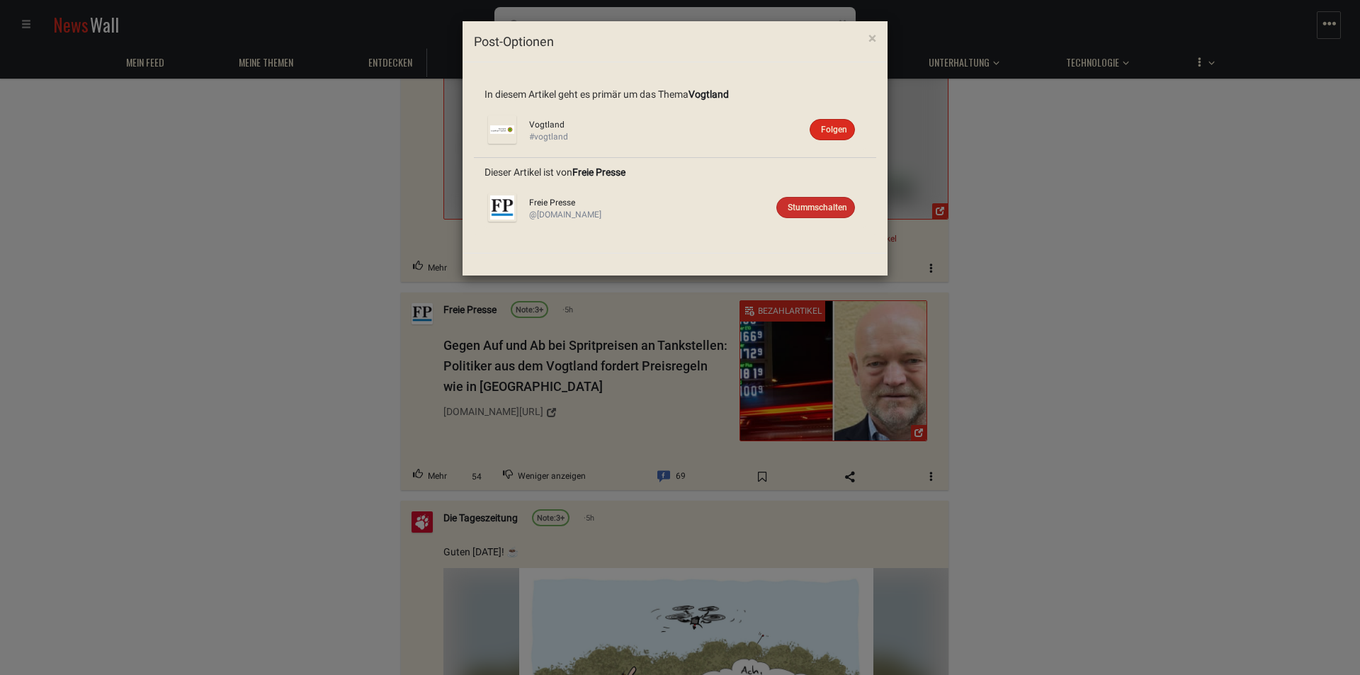
click at [803, 207] on span "Stummschalten" at bounding box center [817, 208] width 59 height 10
click at [880, 38] on button "×" at bounding box center [872, 39] width 29 height 36
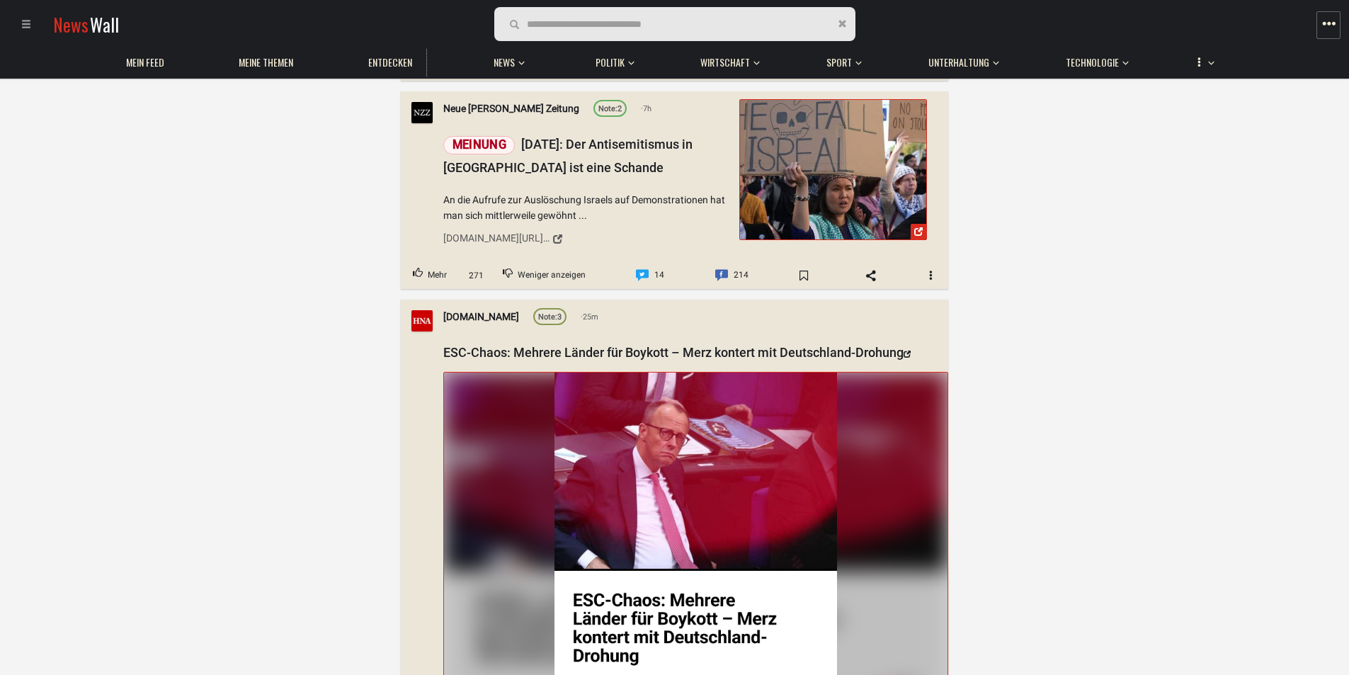
scroll to position [8933, 0]
